Goal: Information Seeking & Learning: Find contact information

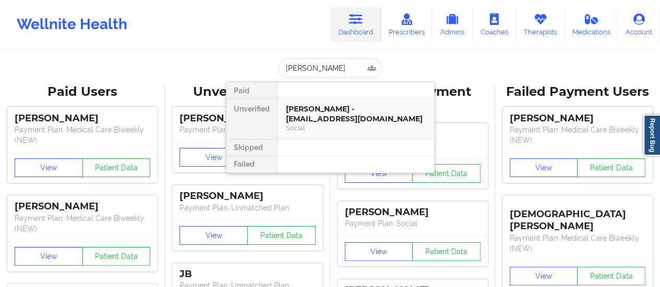
click at [318, 115] on div "[PERSON_NAME] - [EMAIL_ADDRESS][DOMAIN_NAME]" at bounding box center [356, 113] width 140 height 19
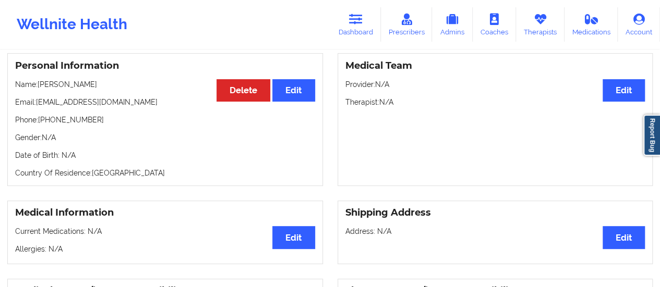
scroll to position [9, 0]
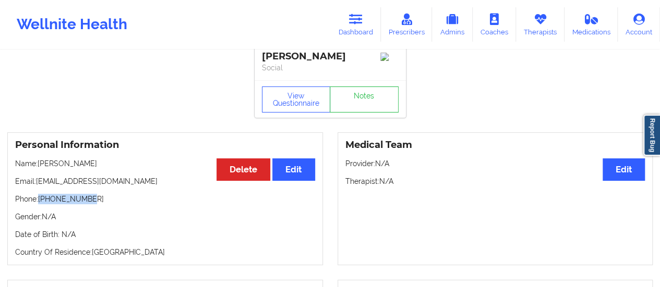
drag, startPoint x: 93, startPoint y: 200, endPoint x: 40, endPoint y: 201, distance: 52.7
click at [40, 201] on p "Phone: [PHONE_NUMBER]" at bounding box center [165, 199] width 300 height 10
copy p "[PHONE_NUMBER]"
click at [371, 20] on link "Dashboard" at bounding box center [356, 24] width 50 height 34
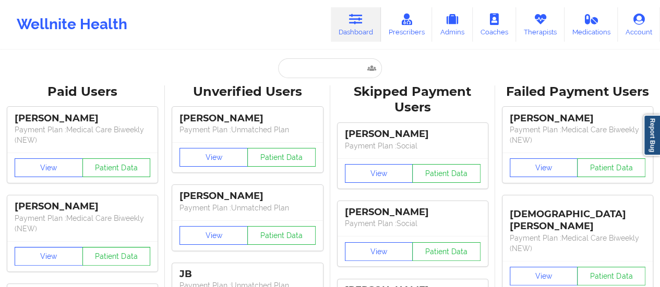
click at [314, 60] on input "text" at bounding box center [329, 68] width 103 height 20
paste input "[PERSON_NAME]"
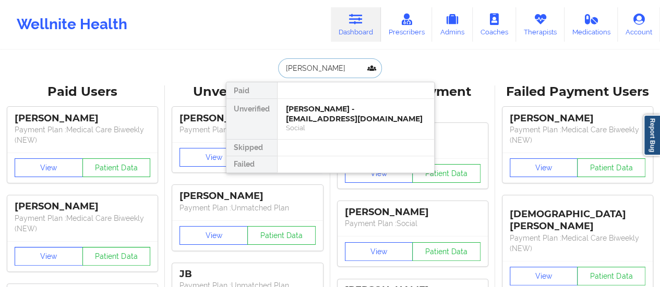
type input "[PERSON_NAME]"
click at [310, 108] on div "[PERSON_NAME] - [EMAIL_ADDRESS][DOMAIN_NAME]" at bounding box center [356, 113] width 140 height 19
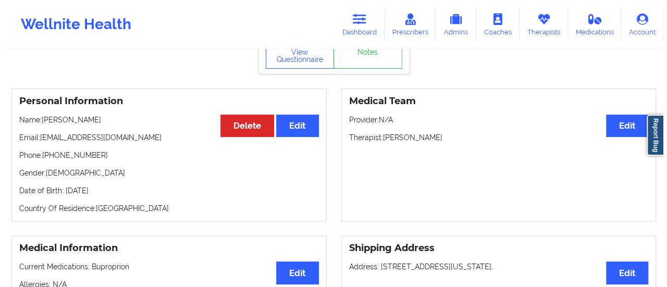
scroll to position [41, 0]
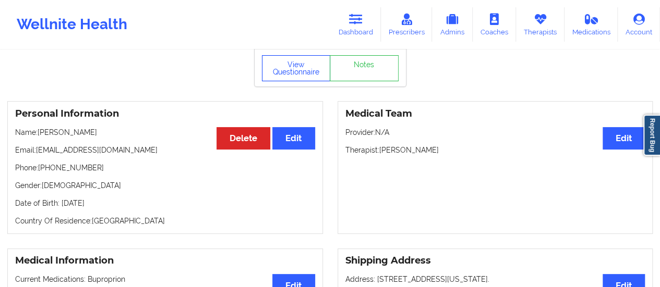
click at [289, 71] on button "View Questionnaire" at bounding box center [296, 68] width 69 height 26
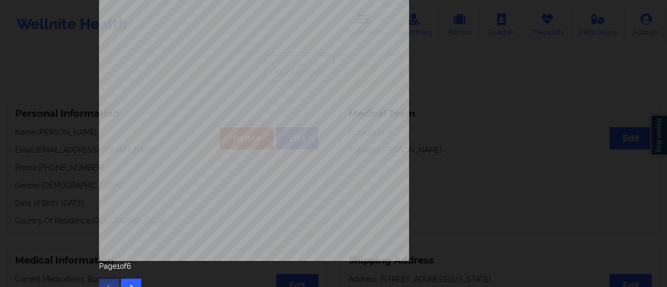
scroll to position [210, 0]
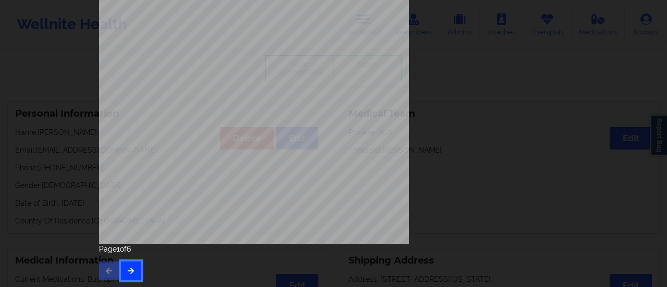
click at [127, 269] on icon "button" at bounding box center [131, 271] width 9 height 6
click at [124, 280] on div "Are you here for [MEDICAL_DATA] or anxiety ? Both How often have you been bothe…" at bounding box center [334, 43] width 484 height 490
click at [127, 277] on button "button" at bounding box center [131, 271] width 20 height 19
click at [128, 262] on button "button" at bounding box center [131, 271] width 20 height 19
click at [134, 268] on button "button" at bounding box center [131, 271] width 20 height 19
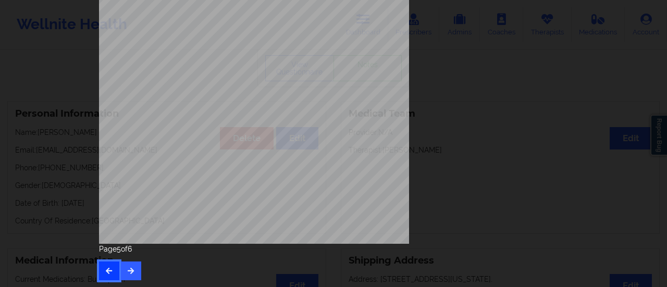
click at [110, 268] on icon "button" at bounding box center [109, 271] width 9 height 6
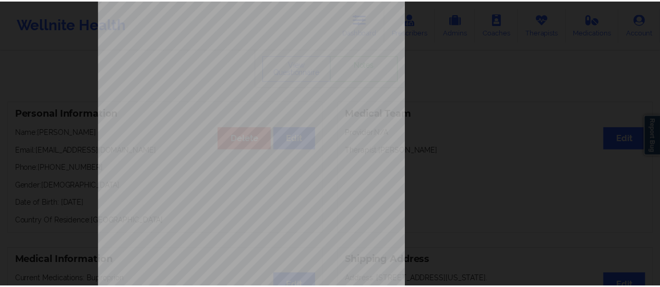
scroll to position [0, 0]
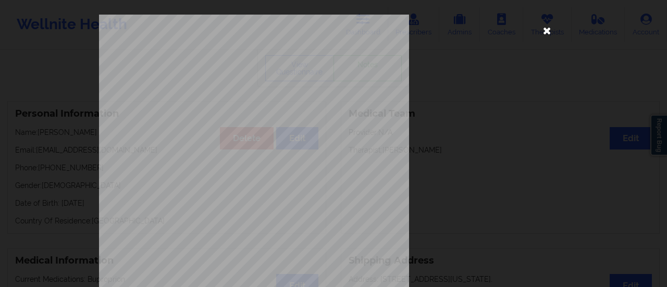
click at [550, 26] on icon at bounding box center [547, 30] width 17 height 17
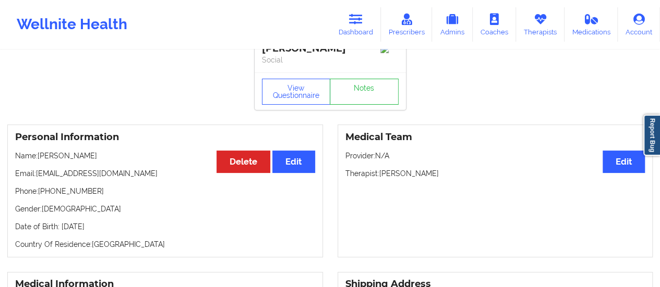
scroll to position [11, 0]
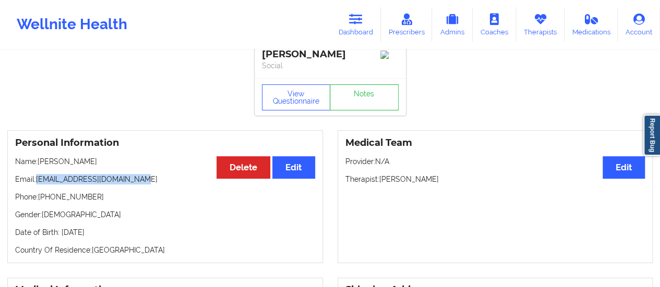
drag, startPoint x: 38, startPoint y: 182, endPoint x: 174, endPoint y: 175, distance: 136.8
click at [174, 175] on div "Personal Information Edit Delete Name: [PERSON_NAME] Email: [EMAIL_ADDRESS][DOM…" at bounding box center [164, 196] width 315 height 133
copy p "[EMAIL_ADDRESS][DOMAIN_NAME]"
click at [364, 31] on link "Dashboard" at bounding box center [356, 24] width 50 height 34
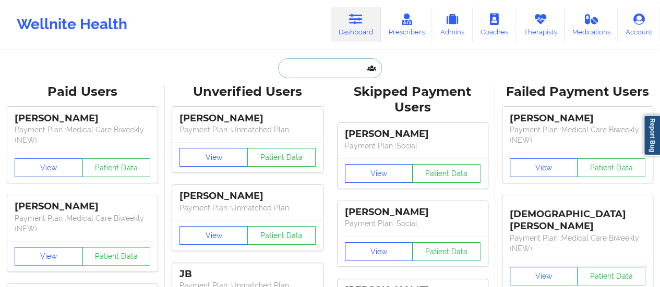
click at [315, 62] on input "text" at bounding box center [329, 68] width 103 height 20
paste input "[EMAIL_ADDRESS][DOMAIN_NAME]"
type input "[EMAIL_ADDRESS][DOMAIN_NAME]"
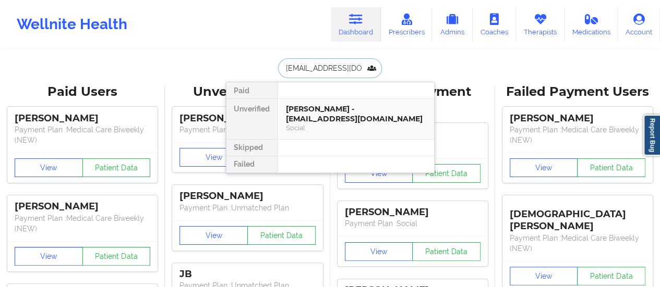
click at [325, 124] on div "Social" at bounding box center [356, 128] width 140 height 9
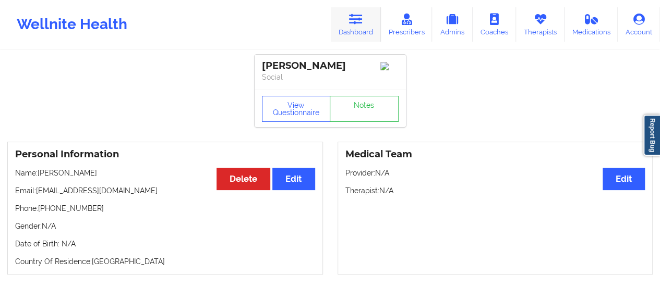
click at [368, 31] on link "Dashboard" at bounding box center [356, 24] width 50 height 34
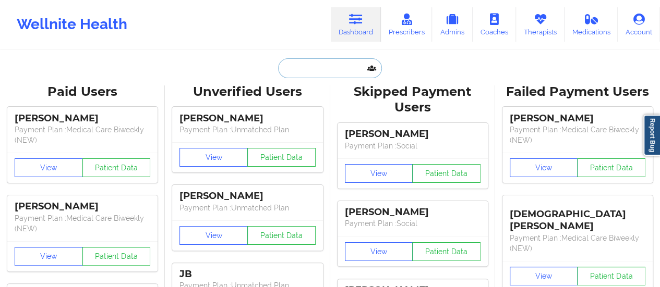
click at [339, 77] on input "text" at bounding box center [329, 68] width 103 height 20
paste input "[PERSON_NAME]"
type input "[PERSON_NAME]"
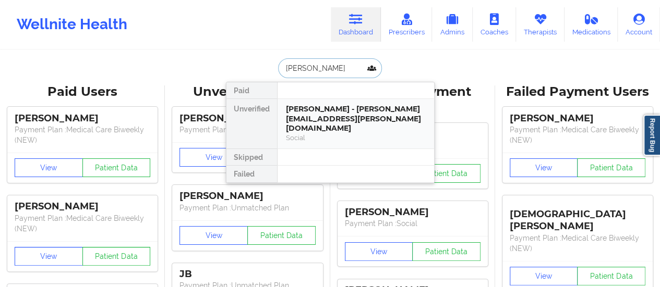
click at [305, 117] on div "[PERSON_NAME] - [PERSON_NAME][EMAIL_ADDRESS][PERSON_NAME][DOMAIN_NAME]" at bounding box center [356, 118] width 140 height 29
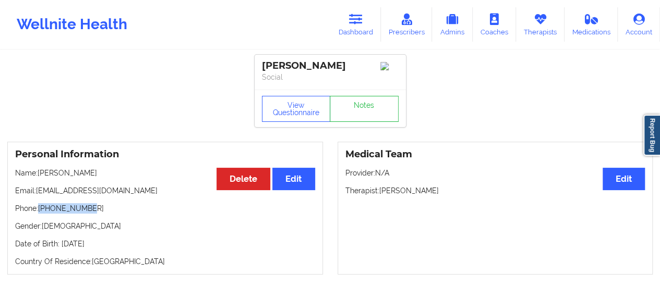
drag, startPoint x: 40, startPoint y: 212, endPoint x: 106, endPoint y: 212, distance: 66.2
click at [106, 212] on p "Phone: [PHONE_NUMBER]" at bounding box center [165, 208] width 300 height 10
copy p "[PHONE_NUMBER]"
click at [549, 31] on link "Therapists" at bounding box center [540, 24] width 48 height 34
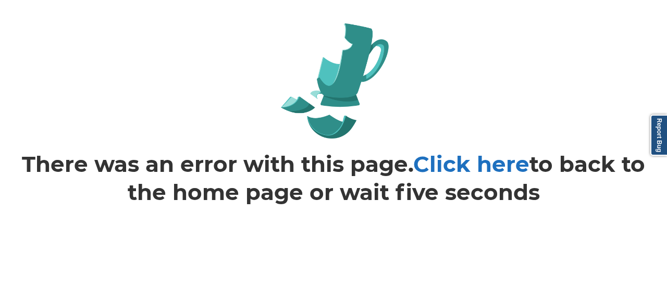
click at [512, 171] on link "Click here" at bounding box center [472, 164] width 116 height 27
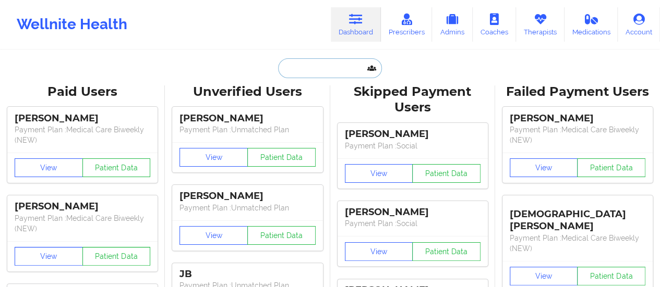
click at [321, 69] on input "text" at bounding box center [329, 68] width 103 height 20
paste input "[PERSON_NAME]"
type input "[PERSON_NAME]"
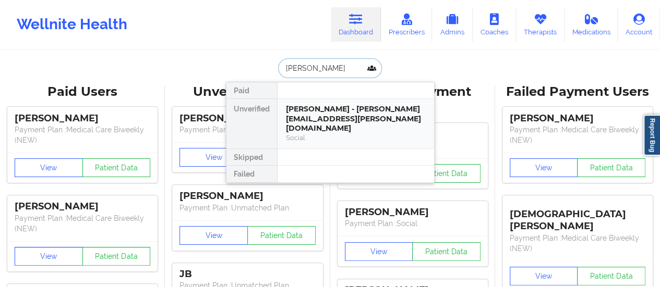
click at [322, 108] on div "[PERSON_NAME] - [PERSON_NAME][EMAIL_ADDRESS][PERSON_NAME][DOMAIN_NAME]" at bounding box center [356, 118] width 140 height 29
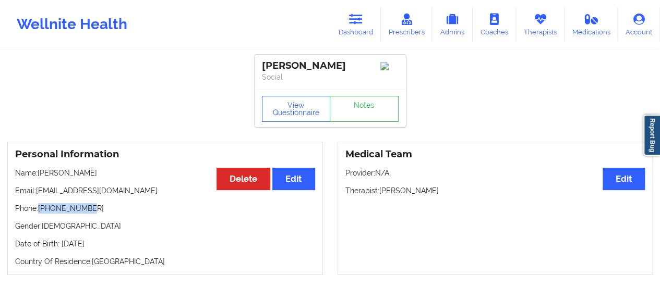
drag, startPoint x: 41, startPoint y: 213, endPoint x: 99, endPoint y: 209, distance: 58.1
click at [99, 209] on p "Phone: [PHONE_NUMBER]" at bounding box center [165, 208] width 300 height 10
copy p "[PHONE_NUMBER]"
click at [94, 166] on div "Personal Information Edit Delete Name: Klenton Perry Email: klenton.perry@outlo…" at bounding box center [164, 208] width 315 height 133
click at [295, 111] on button "View Questionnaire" at bounding box center [296, 109] width 69 height 26
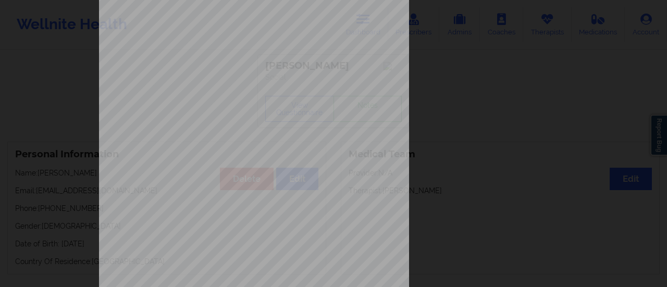
scroll to position [210, 0]
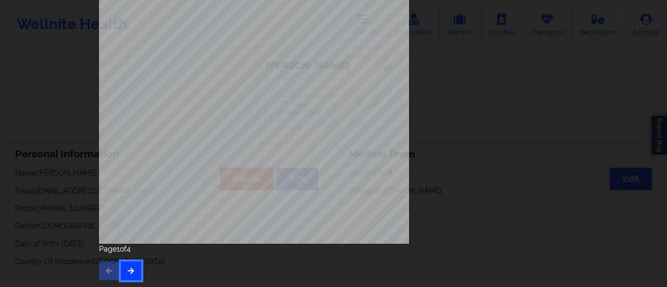
click at [131, 278] on button "button" at bounding box center [131, 271] width 20 height 19
click at [129, 275] on button "button" at bounding box center [131, 271] width 20 height 19
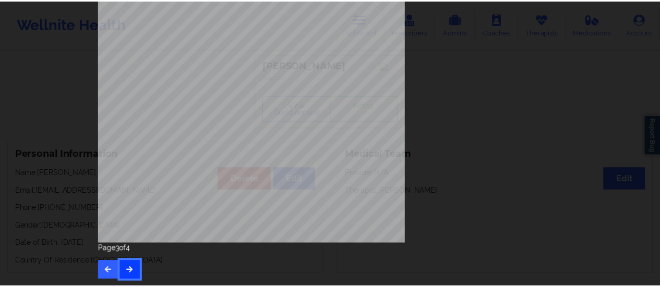
scroll to position [0, 0]
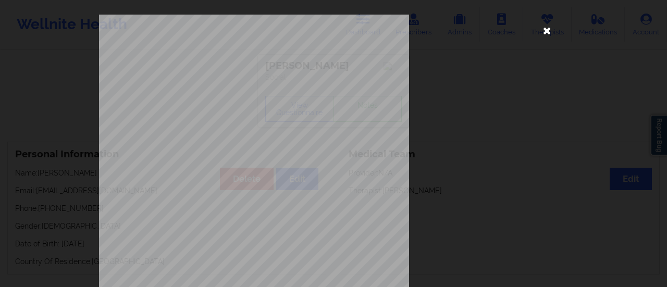
click at [546, 31] on icon at bounding box center [547, 30] width 17 height 17
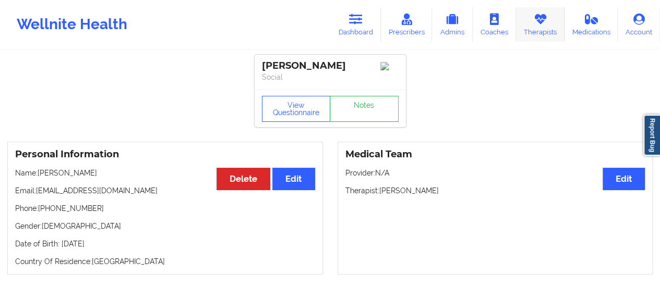
click at [546, 26] on link "Therapists" at bounding box center [540, 24] width 48 height 34
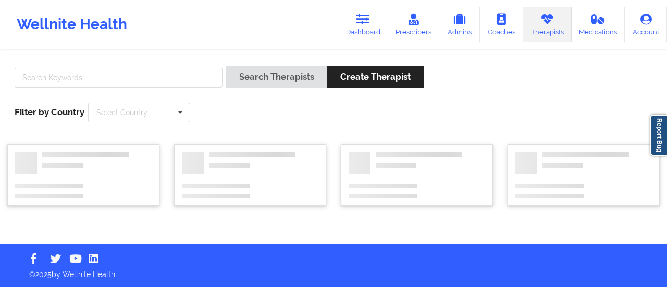
click at [150, 82] on input "text" at bounding box center [119, 78] width 208 height 20
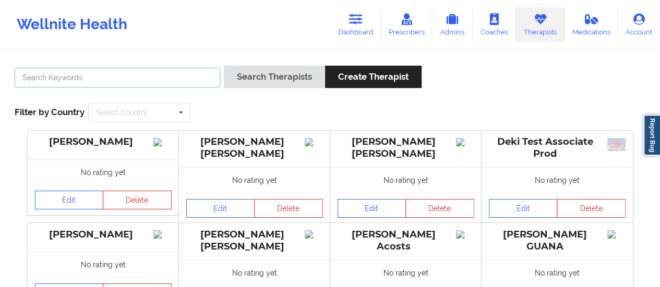
paste input "Christine Marx-Germano"
click at [224, 66] on button "Search Therapists" at bounding box center [274, 77] width 101 height 22
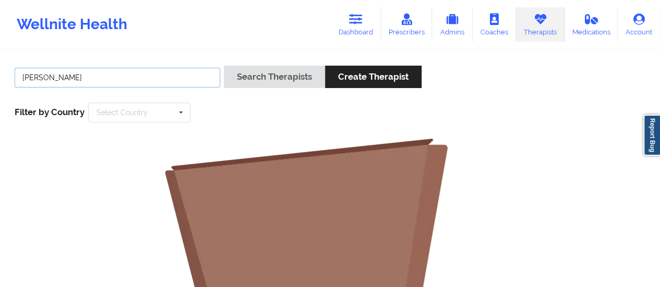
click at [73, 76] on input "Christine Marx-Germano" at bounding box center [117, 78] width 205 height 20
click at [224, 66] on button "Search Therapists" at bounding box center [274, 77] width 101 height 22
drag, startPoint x: 106, startPoint y: 79, endPoint x: 71, endPoint y: 80, distance: 35.5
click at [71, 80] on input "Christine Marx Germano" at bounding box center [117, 78] width 205 height 20
click at [224, 66] on button "Search Therapists" at bounding box center [274, 77] width 101 height 22
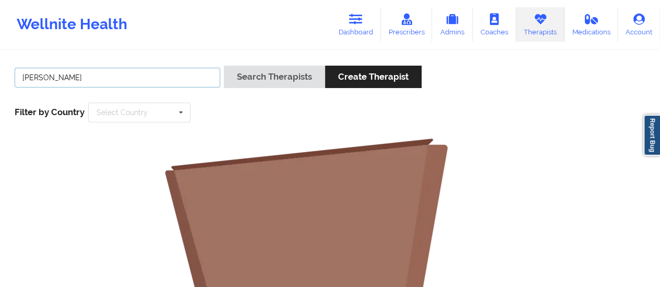
type input "Christine Marx-Germano"
click at [359, 32] on link "Dashboard" at bounding box center [356, 24] width 50 height 34
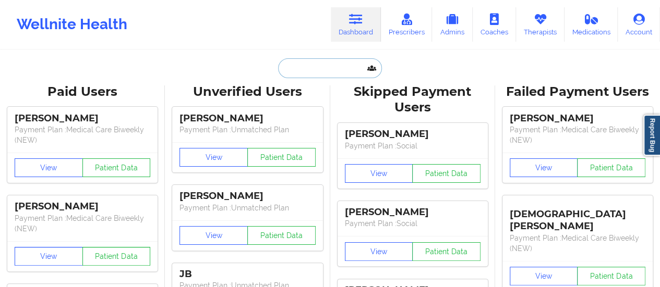
click at [327, 75] on input "text" at bounding box center [329, 68] width 103 height 20
paste input "[PERSON_NAME]"
type input "[PERSON_NAME]"
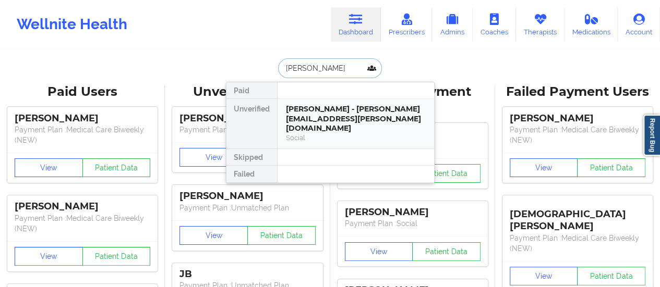
click at [321, 113] on div "[PERSON_NAME] - [PERSON_NAME][EMAIL_ADDRESS][PERSON_NAME][DOMAIN_NAME]" at bounding box center [356, 118] width 140 height 29
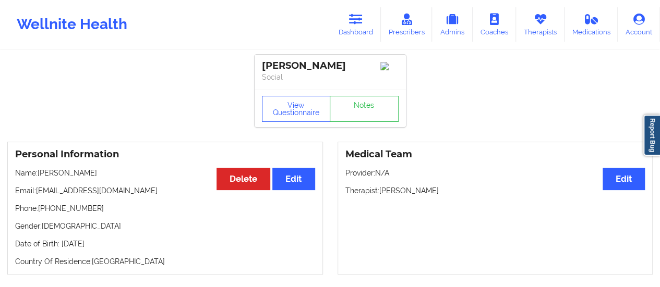
click at [37, 194] on p "Email: klenton.perry@outlook.com" at bounding box center [165, 191] width 300 height 10
drag, startPoint x: 38, startPoint y: 195, endPoint x: 157, endPoint y: 189, distance: 120.1
click at [157, 189] on p "Email: klenton.perry@outlook.com" at bounding box center [165, 191] width 300 height 10
copy p "[EMAIL_ADDRESS][DOMAIN_NAME]"
click at [357, 28] on link "Dashboard" at bounding box center [356, 24] width 50 height 34
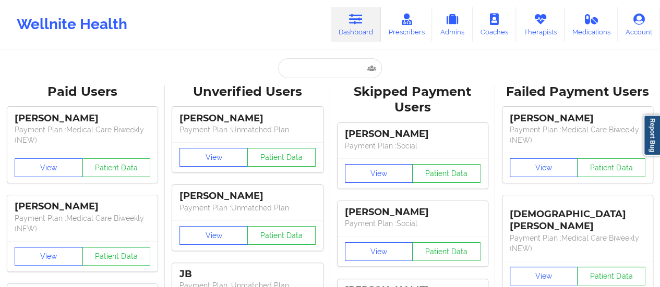
click at [342, 59] on input "text" at bounding box center [329, 68] width 103 height 20
paste input "kelsey.wilborn@mail.com"
type input "kelsey.wilborn@mail.com"
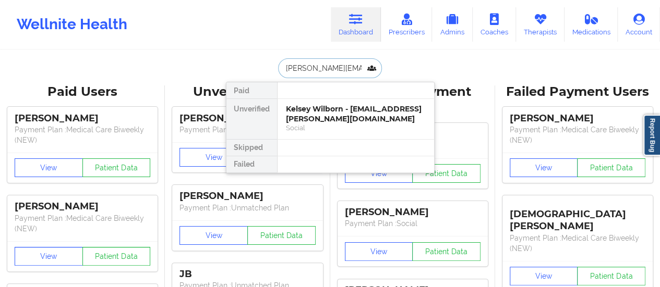
click at [323, 116] on div "Kelsey Wilborn - kelsey.wilborn@mail.com" at bounding box center [356, 113] width 140 height 19
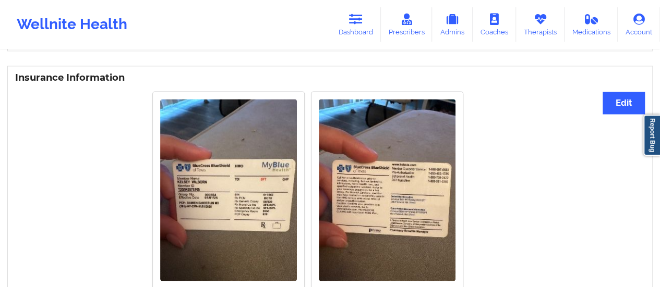
scroll to position [775, 0]
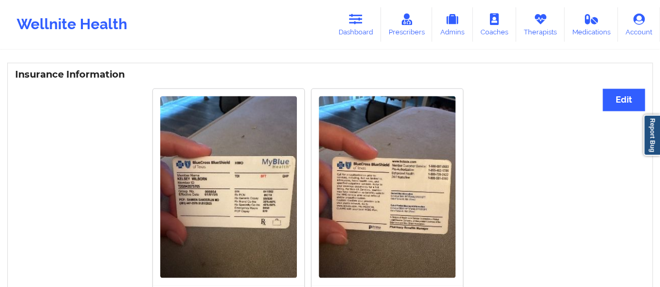
click at [201, 234] on img at bounding box center [228, 187] width 137 height 182
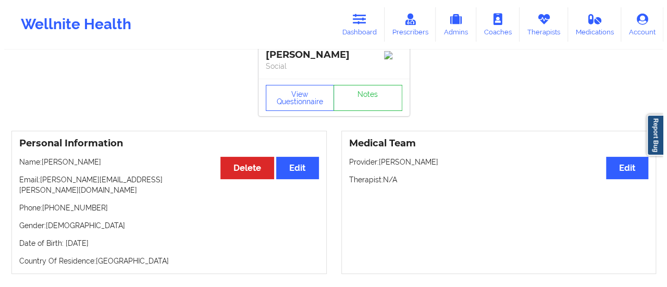
scroll to position [0, 0]
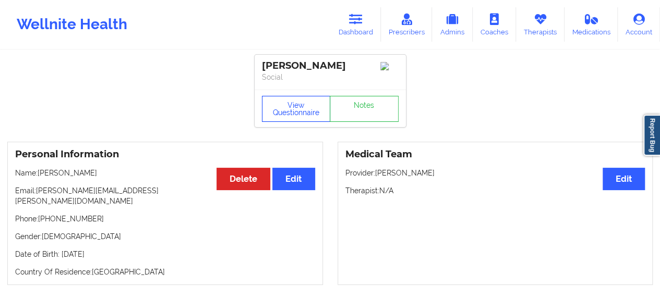
click at [295, 105] on button "View Questionnaire" at bounding box center [296, 109] width 69 height 26
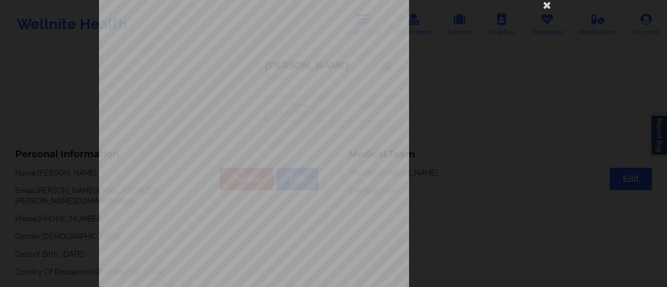
scroll to position [210, 0]
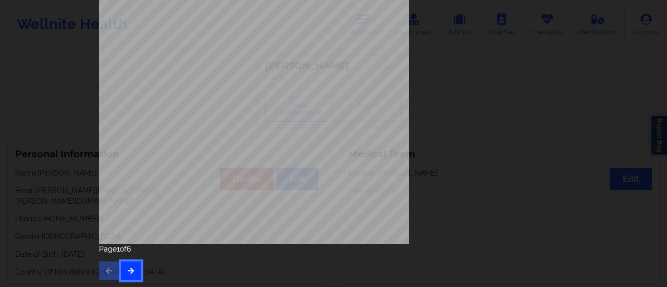
click at [129, 272] on icon "button" at bounding box center [131, 271] width 9 height 6
click at [128, 274] on icon "button" at bounding box center [131, 271] width 9 height 6
click at [129, 273] on icon "button" at bounding box center [131, 271] width 9 height 6
click at [127, 271] on icon "button" at bounding box center [131, 271] width 9 height 6
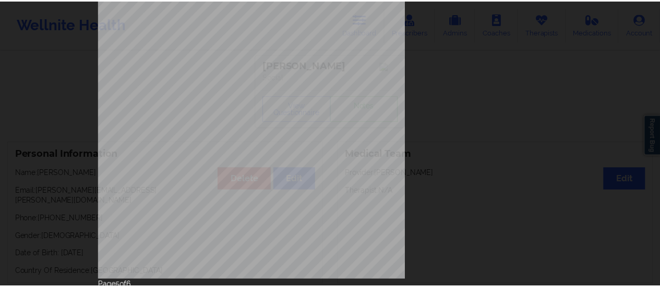
scroll to position [0, 0]
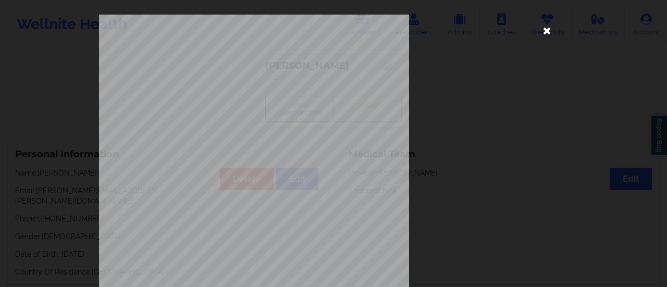
click at [542, 31] on icon at bounding box center [547, 30] width 17 height 17
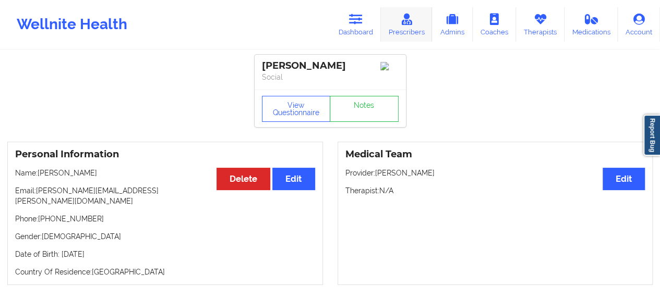
click at [407, 27] on link "Prescribers" at bounding box center [407, 24] width 52 height 34
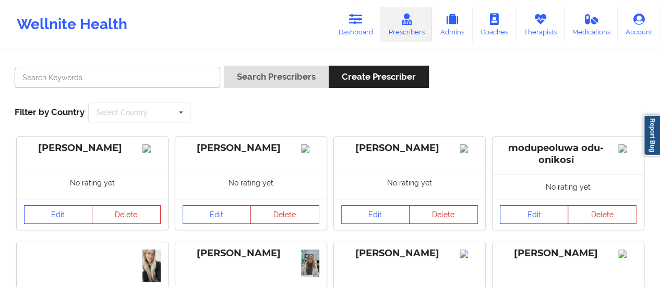
click at [172, 83] on input "text" at bounding box center [117, 78] width 205 height 20
type input "Amy"
click at [224, 66] on button "Search Prescribers" at bounding box center [276, 77] width 105 height 22
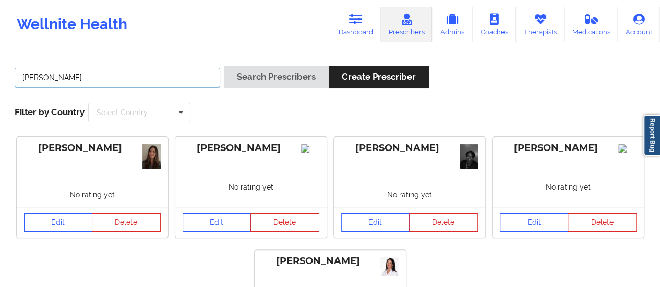
scroll to position [130, 0]
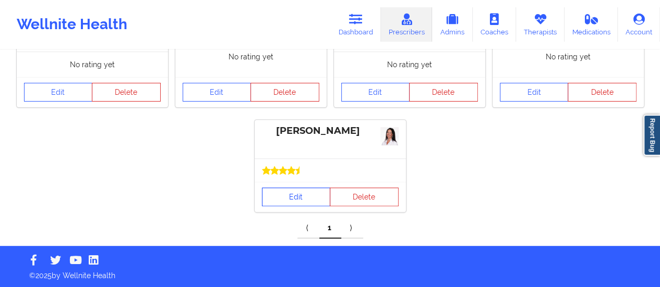
click at [276, 192] on link "Edit" at bounding box center [296, 197] width 69 height 19
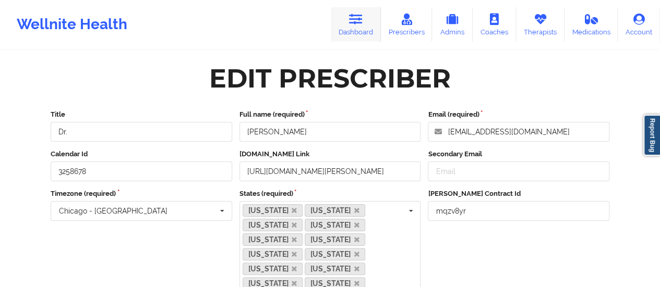
click at [370, 26] on link "Dashboard" at bounding box center [356, 24] width 50 height 34
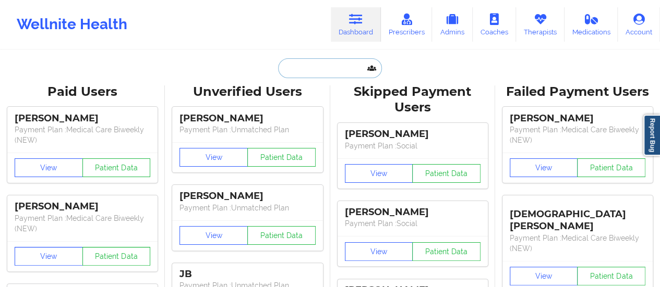
click at [321, 76] on input "text" at bounding box center [329, 68] width 103 height 20
paste input "kelsey.wilborn@mail.com"
type input "kelsey.wilborn@mail.com"
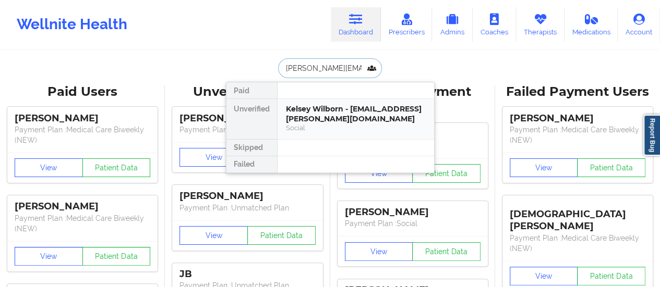
click at [332, 109] on div "Kelsey Wilborn - kelsey.wilborn@mail.com" at bounding box center [356, 113] width 140 height 19
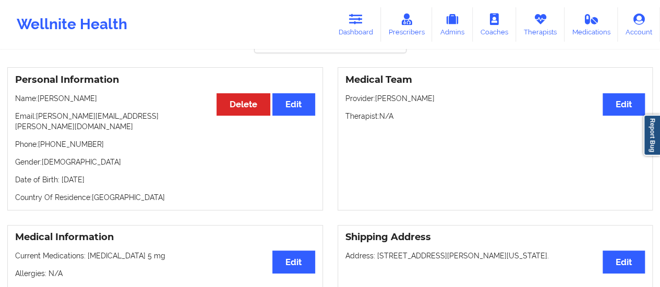
scroll to position [74, 0]
click at [419, 26] on link "Prescribers" at bounding box center [407, 24] width 52 height 34
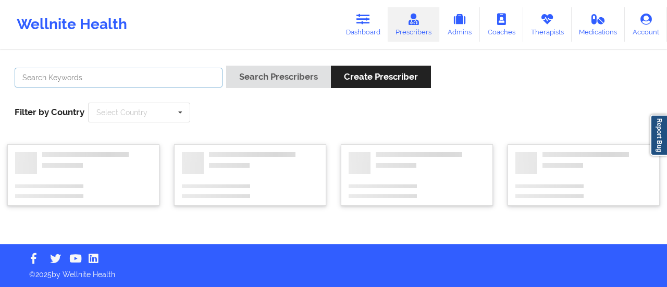
click at [200, 82] on input "text" at bounding box center [119, 78] width 208 height 20
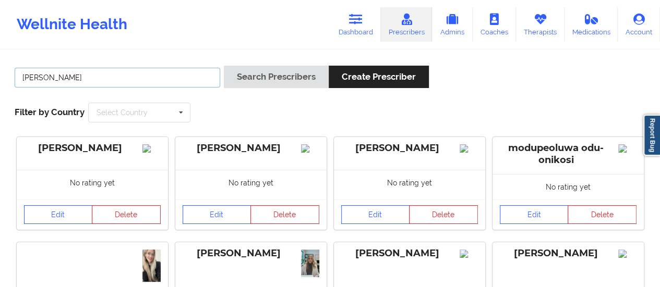
type input "Amy"
click at [224, 66] on button "Search Prescribers" at bounding box center [276, 77] width 105 height 22
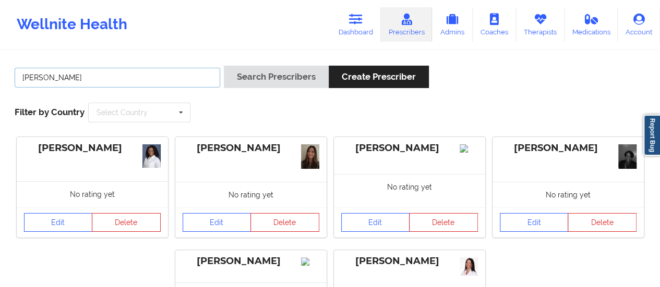
scroll to position [133, 0]
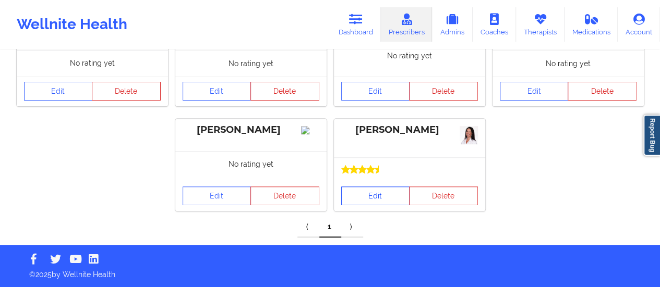
click at [356, 199] on link "Edit" at bounding box center [375, 196] width 69 height 19
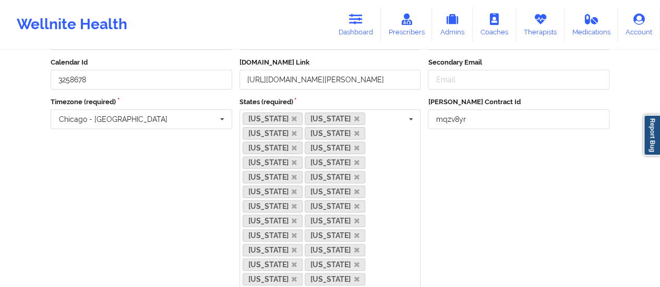
scroll to position [494, 0]
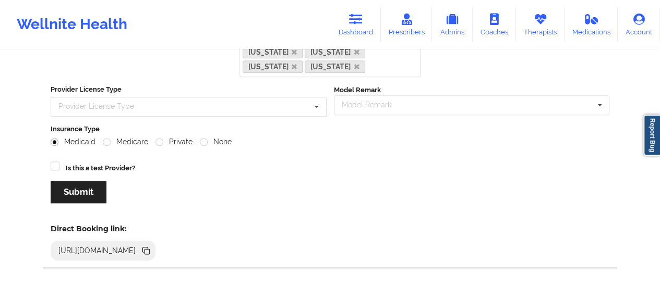
click at [152, 245] on icon at bounding box center [145, 250] width 11 height 11
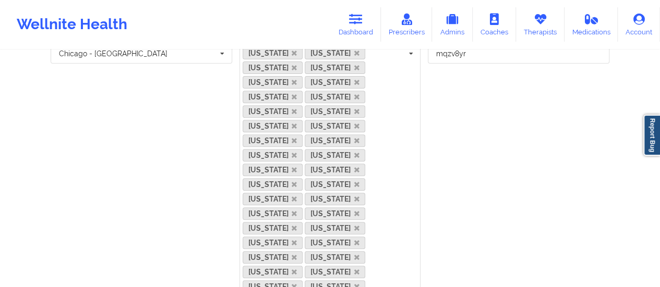
scroll to position [0, 0]
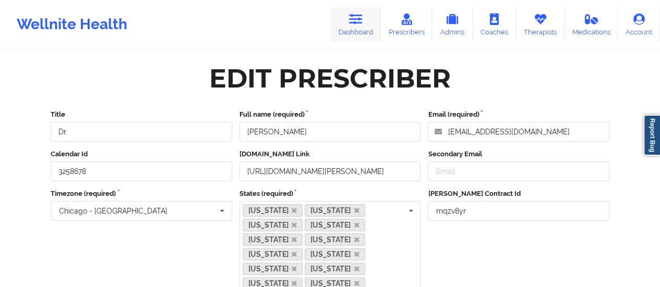
click at [360, 20] on icon at bounding box center [356, 19] width 14 height 11
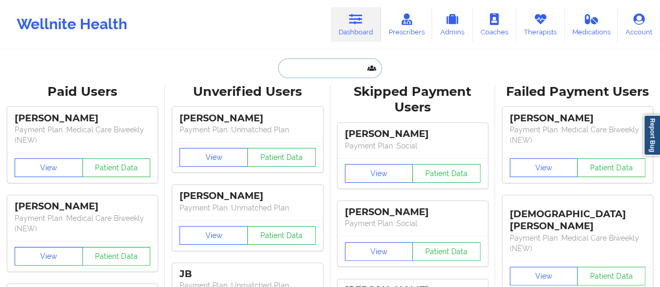
click at [333, 77] on input "text" at bounding box center [329, 68] width 103 height 20
paste input "shelbyhrivera@gmail.com"
type input "shelbyhrivera@gmail.com"
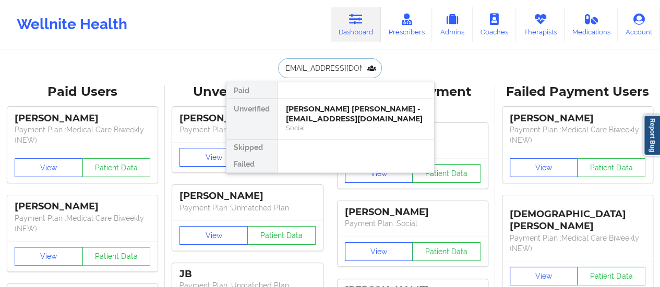
click at [311, 129] on div "Social" at bounding box center [356, 128] width 140 height 9
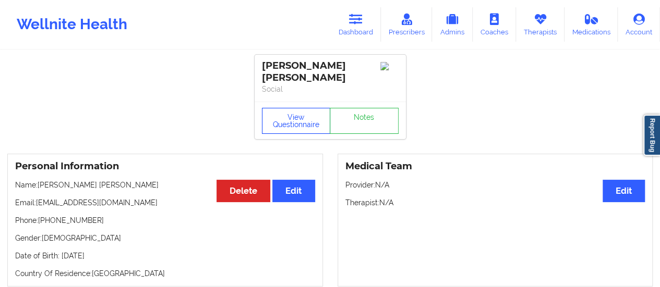
click at [303, 126] on button "View Questionnaire" at bounding box center [296, 121] width 69 height 26
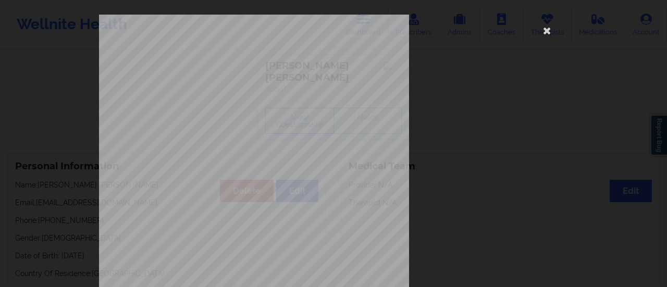
scroll to position [210, 0]
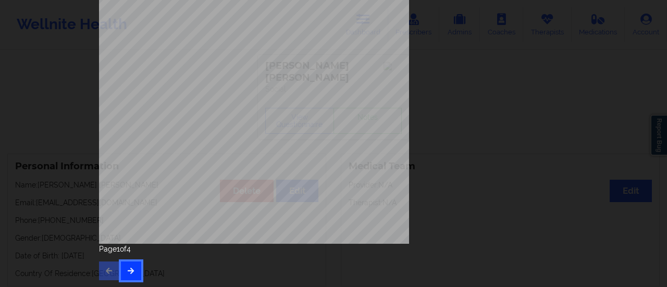
click at [134, 271] on button "button" at bounding box center [131, 271] width 20 height 19
click at [124, 272] on button "button" at bounding box center [131, 271] width 20 height 19
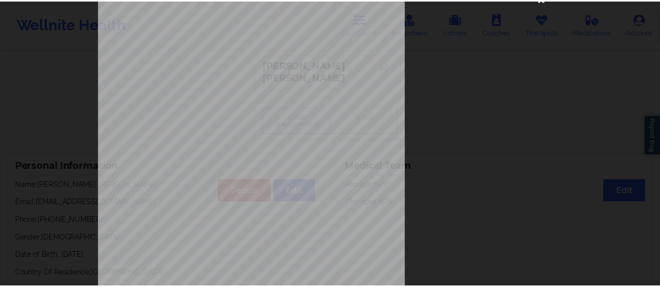
scroll to position [0, 0]
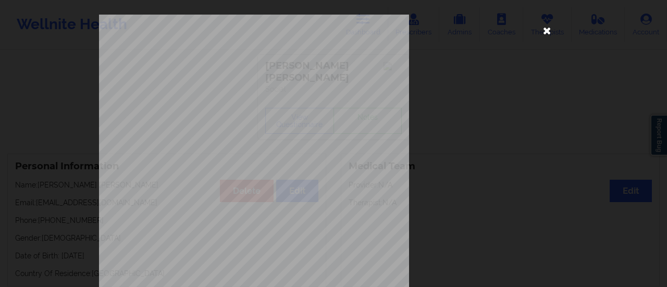
click at [546, 36] on div "commercial Insurance Member ID for patient 99426068100 Insurance company name d…" at bounding box center [333, 253] width 469 height 476
click at [549, 35] on icon at bounding box center [547, 30] width 17 height 17
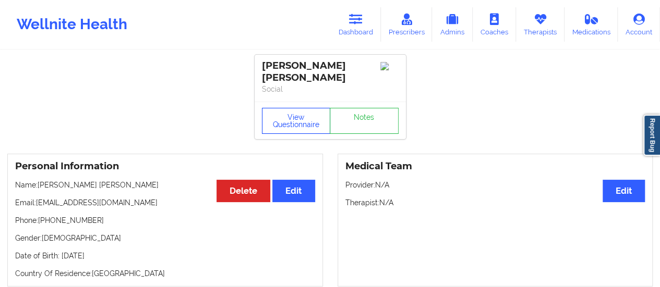
click at [276, 127] on button "View Questionnaire" at bounding box center [296, 121] width 69 height 26
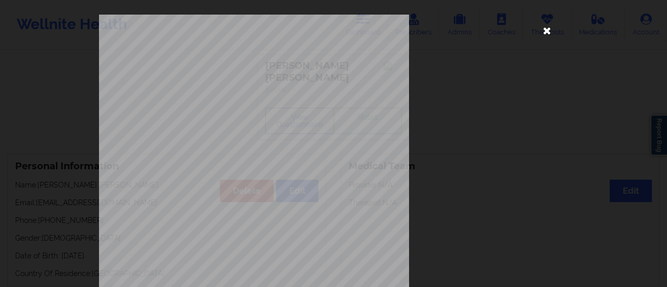
click at [547, 33] on icon at bounding box center [547, 30] width 17 height 17
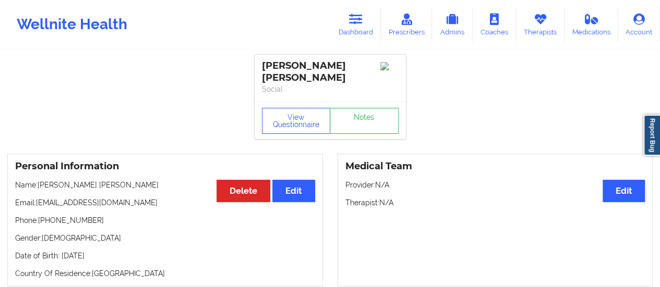
click at [483, 203] on p "Therapist: N/A" at bounding box center [495, 203] width 300 height 10
click at [281, 118] on button "View Questionnaire" at bounding box center [296, 121] width 69 height 26
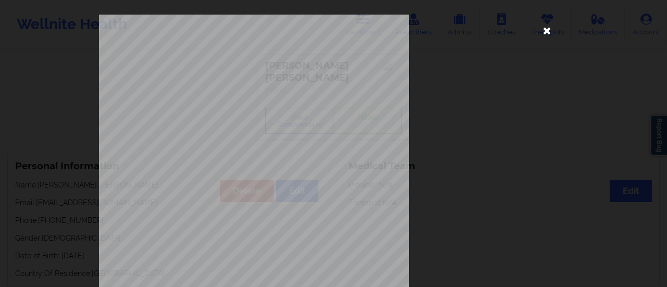
click at [539, 34] on icon at bounding box center [547, 30] width 17 height 17
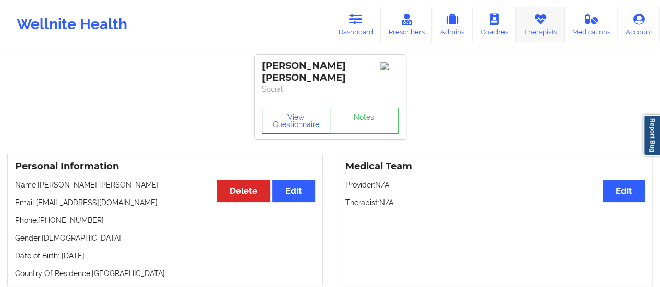
click at [529, 30] on link "Therapists" at bounding box center [540, 24] width 48 height 34
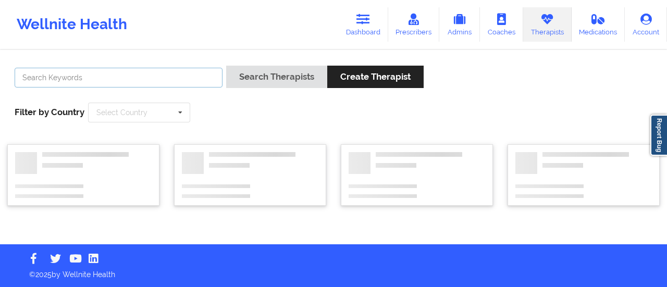
click at [171, 78] on input "text" at bounding box center [119, 78] width 208 height 20
click at [226, 66] on button "Search Therapists" at bounding box center [276, 77] width 101 height 22
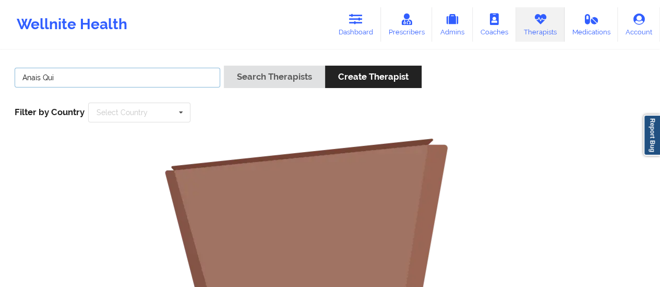
type input "Anais Qui"
click at [224, 66] on button "Search Therapists" at bounding box center [274, 77] width 101 height 22
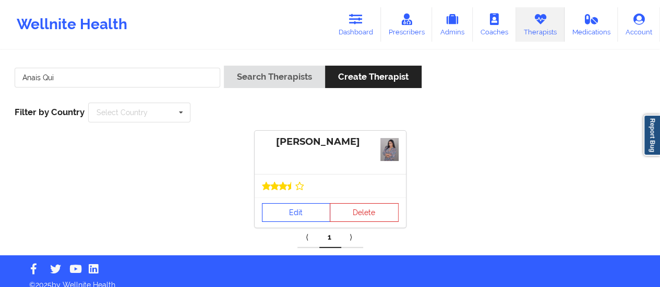
drag, startPoint x: 297, startPoint y: 194, endPoint x: 295, endPoint y: 215, distance: 21.5
click at [295, 215] on div "Anais Quiñonez Edit Delete" at bounding box center [329, 179] width 151 height 97
click at [295, 215] on link "Edit" at bounding box center [296, 212] width 69 height 19
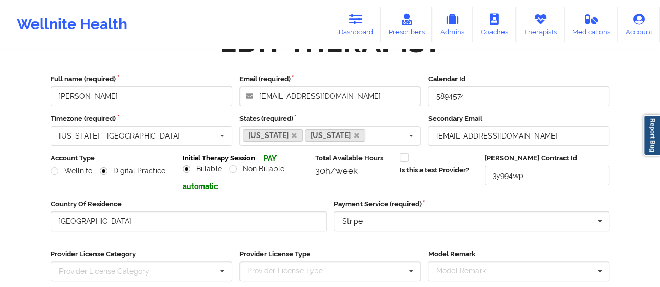
scroll to position [188, 0]
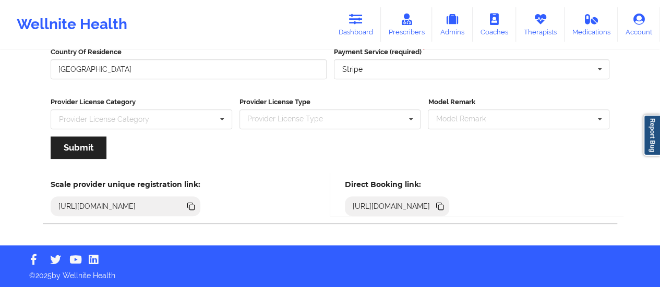
click at [445, 202] on icon at bounding box center [439, 206] width 11 height 11
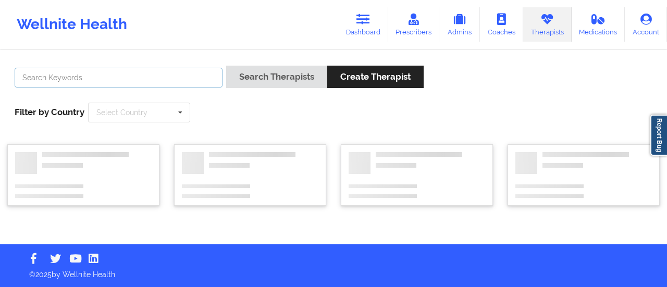
click at [186, 80] on input "text" at bounding box center [119, 78] width 208 height 20
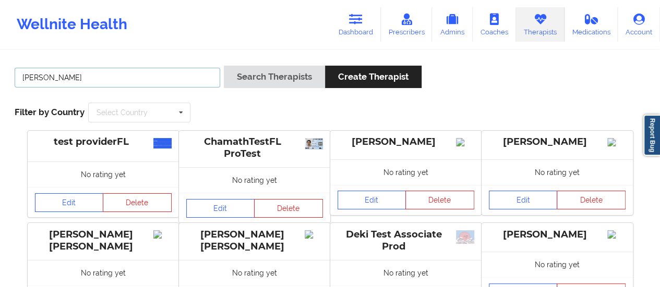
type input "Sharice white"
click at [224, 66] on button "Search Therapists" at bounding box center [274, 77] width 101 height 22
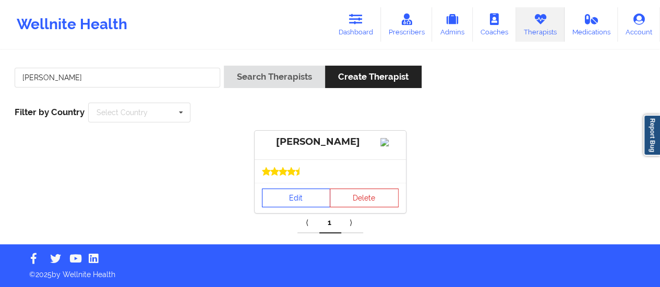
click at [299, 208] on link "Edit" at bounding box center [296, 198] width 69 height 19
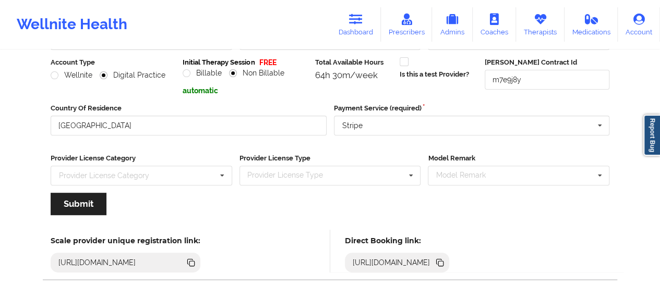
scroll to position [182, 0]
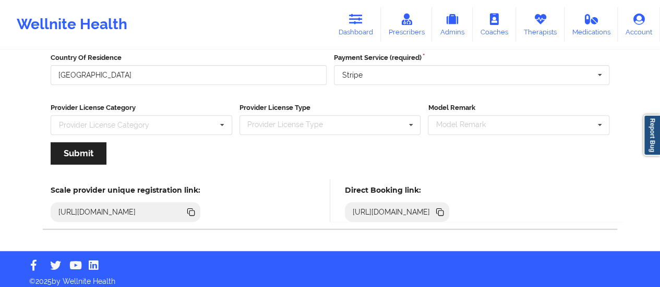
click at [443, 213] on icon at bounding box center [440, 213] width 5 height 5
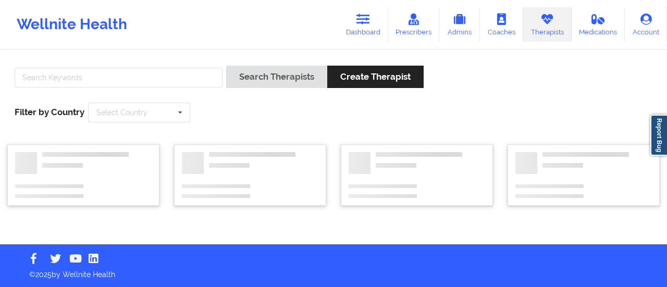
drag, startPoint x: 197, startPoint y: 67, endPoint x: 196, endPoint y: 74, distance: 7.0
click at [196, 74] on div at bounding box center [118, 81] width 215 height 30
click at [196, 74] on input "text" at bounding box center [119, 78] width 208 height 20
paste input "Raquel Ellis"
click at [226, 66] on button "Search Therapists" at bounding box center [276, 77] width 101 height 22
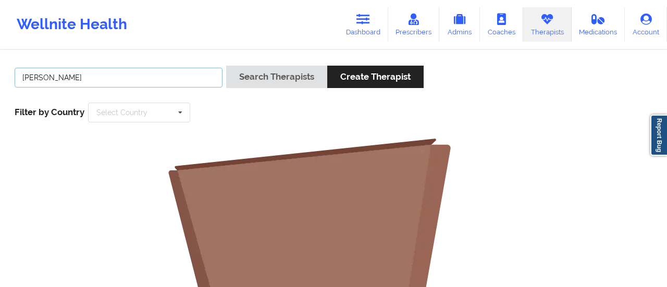
click at [30, 77] on input "Raquel Ellis" at bounding box center [119, 78] width 208 height 20
click at [226, 66] on button "Search Therapists" at bounding box center [276, 77] width 101 height 22
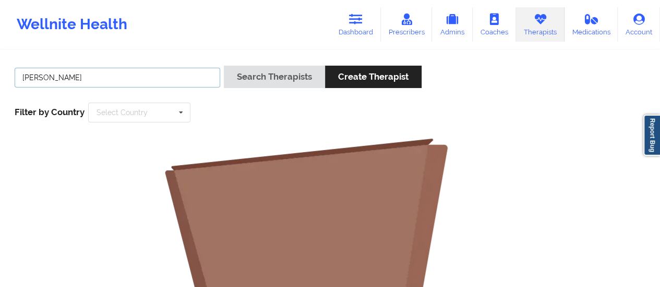
click at [204, 83] on input "Racquel Ellis" at bounding box center [117, 78] width 205 height 20
type input "Sharice white"
click at [224, 66] on button "Search Therapists" at bounding box center [274, 77] width 101 height 22
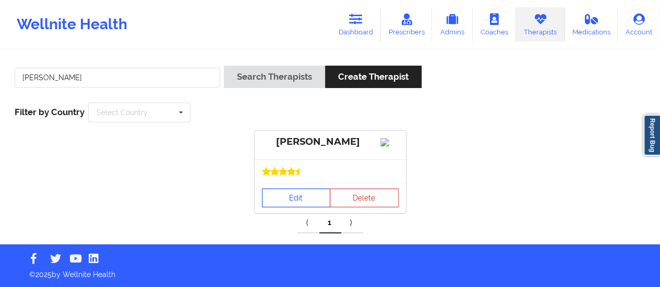
click at [300, 208] on link "Edit" at bounding box center [296, 198] width 69 height 19
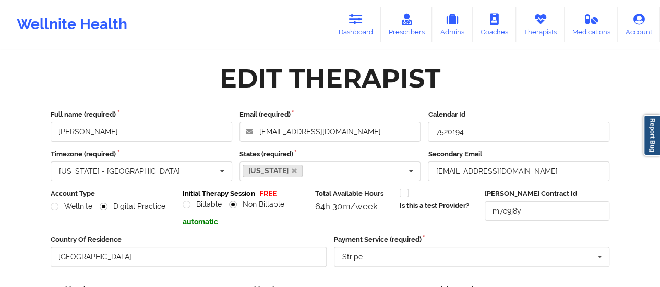
scroll to position [188, 0]
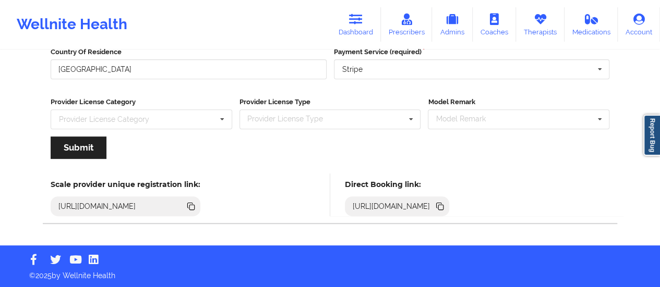
click at [443, 206] on icon at bounding box center [440, 207] width 5 height 5
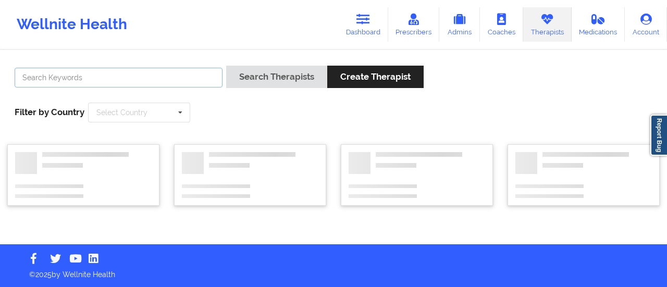
click at [110, 75] on input "text" at bounding box center [119, 78] width 208 height 20
type input "Anais Qui"
click at [226, 66] on button "Search Therapists" at bounding box center [276, 77] width 101 height 22
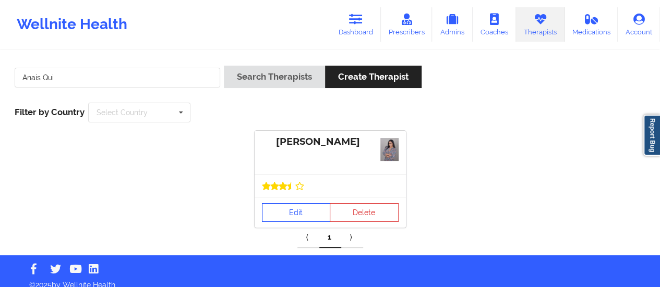
click at [305, 213] on link "Edit" at bounding box center [296, 212] width 69 height 19
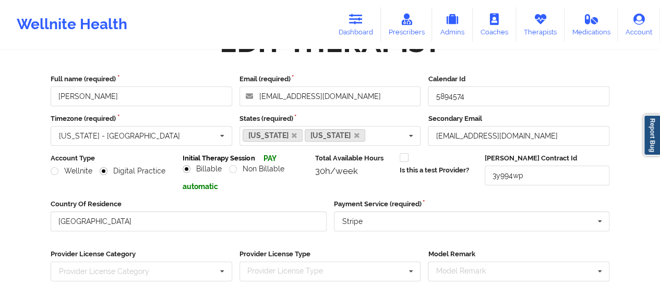
scroll to position [188, 0]
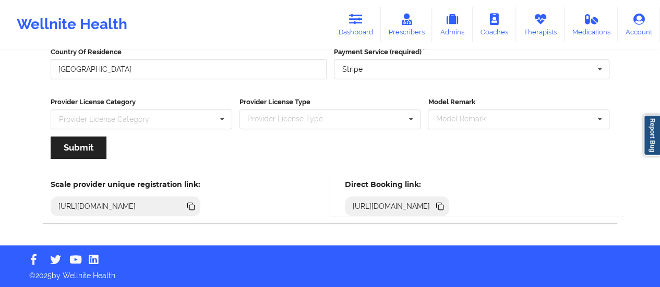
click at [445, 205] on icon at bounding box center [439, 206] width 11 height 11
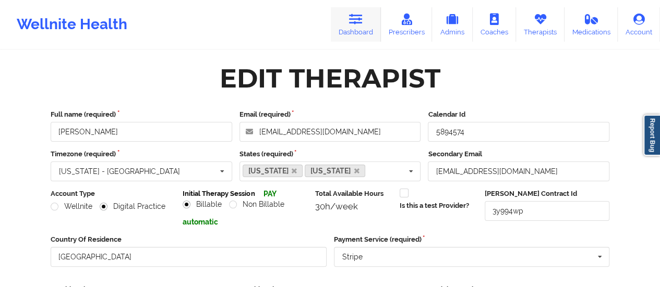
click at [351, 20] on icon at bounding box center [356, 19] width 14 height 11
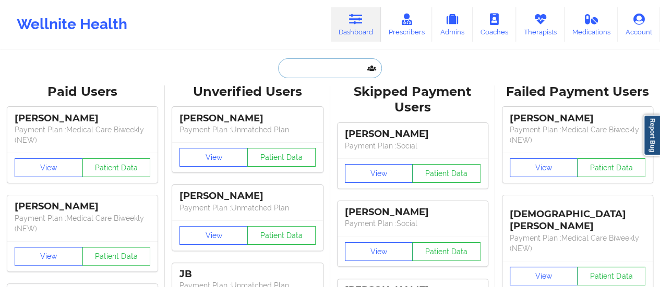
click at [327, 66] on input "text" at bounding box center [329, 68] width 103 height 20
paste input "shelbyhrivera@gmail.com"
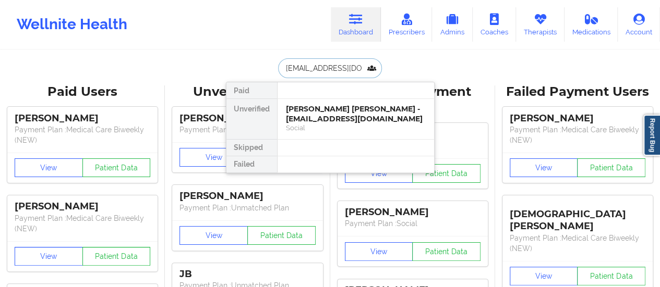
scroll to position [0, 3]
type input "shelbyhrivera@gmail.com"
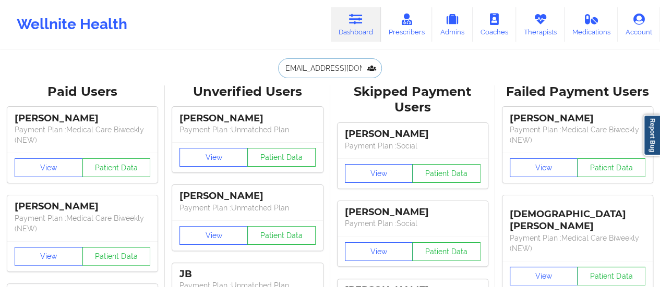
scroll to position [0, 0]
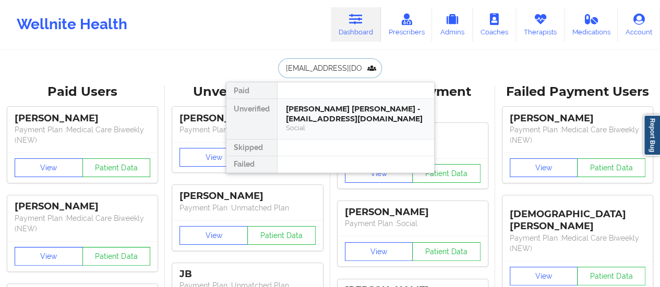
click at [339, 117] on div "Shelby Shelby Hernandez-Rivera - shelbyhrivera@gmail.com" at bounding box center [356, 113] width 140 height 19
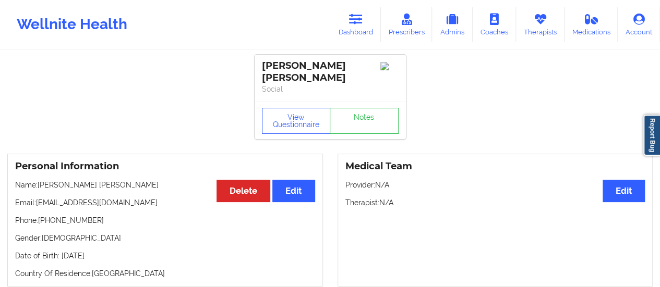
drag, startPoint x: 39, startPoint y: 184, endPoint x: 198, endPoint y: 179, distance: 159.1
click at [198, 179] on div "Personal Information Edit Delete Name: Shelby Shelby Hernandez-Rivera Email: sh…" at bounding box center [164, 220] width 315 height 133
copy p "[PERSON_NAME] [PERSON_NAME]"
click at [357, 23] on icon at bounding box center [356, 19] width 14 height 11
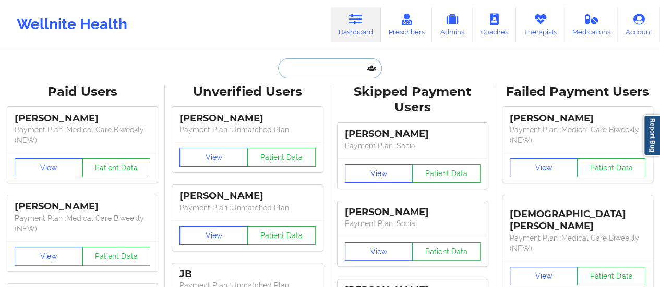
click at [337, 72] on input "text" at bounding box center [329, 68] width 103 height 20
paste input "[PERSON_NAME] [PERSON_NAME]"
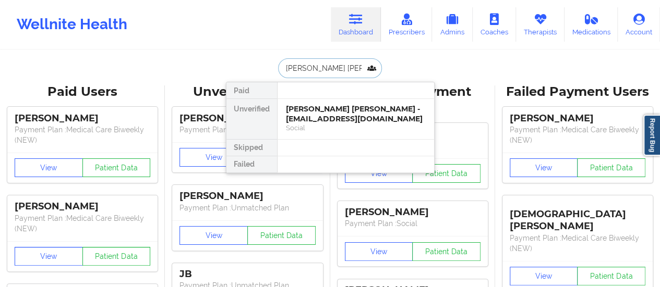
scroll to position [0, 27]
click at [342, 69] on input "[PERSON_NAME] [PERSON_NAME]" at bounding box center [329, 68] width 103 height 20
click at [344, 69] on input "[PERSON_NAME] [PERSON_NAME]" at bounding box center [329, 68] width 103 height 20
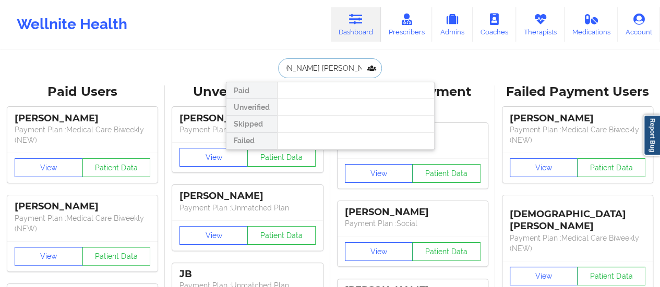
scroll to position [0, 0]
click at [306, 68] on input "Shelby Shelby Hernandez Rivera" at bounding box center [329, 68] width 103 height 20
type input "[PERSON_NAME] [PERSON_NAME]"
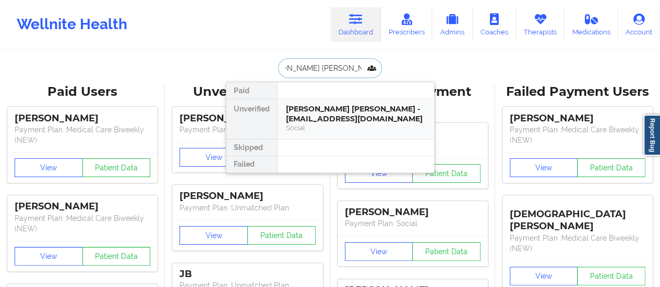
click at [325, 128] on div "Social" at bounding box center [356, 128] width 140 height 9
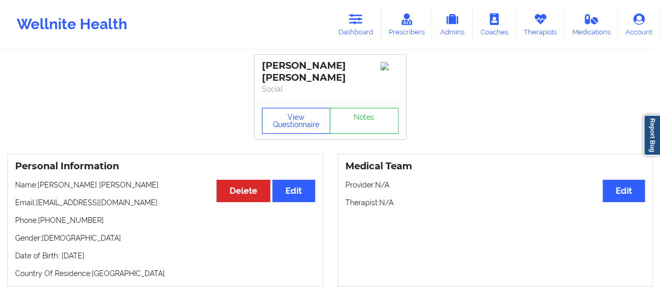
click at [298, 117] on button "View Questionnaire" at bounding box center [296, 121] width 69 height 26
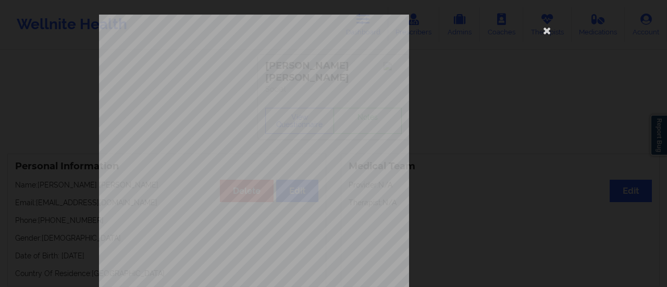
scroll to position [210, 0]
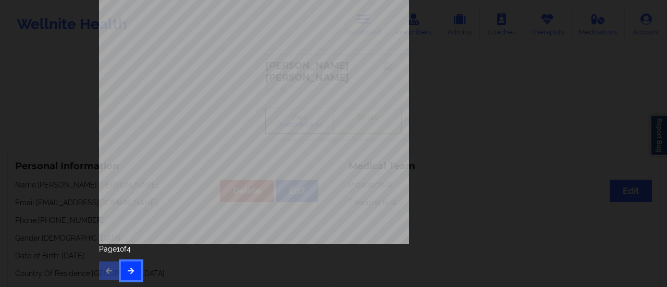
click at [131, 263] on button "button" at bounding box center [131, 271] width 20 height 19
click at [131, 271] on icon "button" at bounding box center [131, 271] width 9 height 6
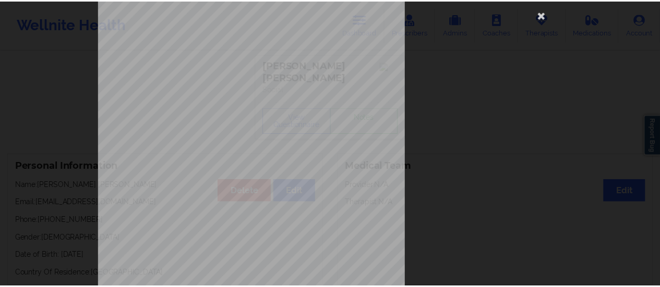
scroll to position [15, 0]
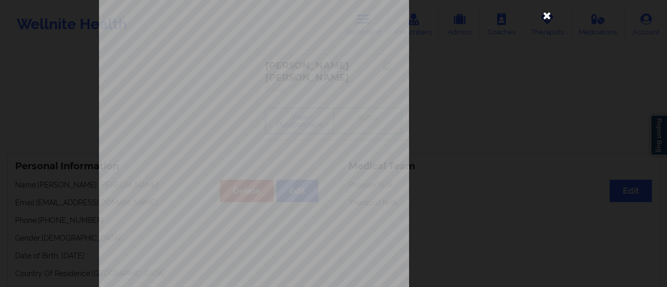
click at [549, 13] on icon at bounding box center [547, 15] width 17 height 17
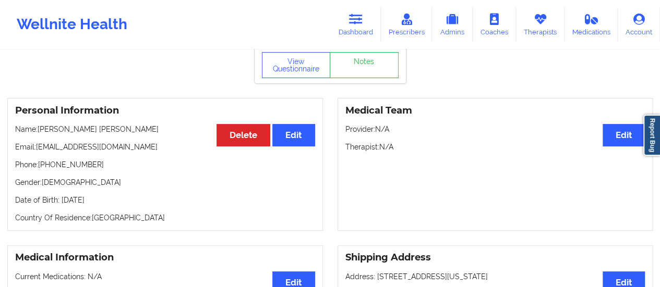
scroll to position [52, 0]
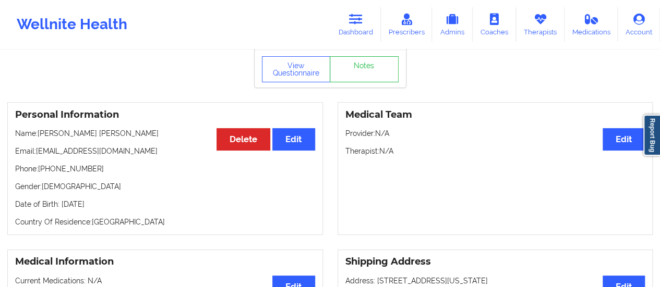
drag, startPoint x: 65, startPoint y: 136, endPoint x: 187, endPoint y: 124, distance: 122.6
click at [187, 124] on div "Personal Information Edit Delete Name: Shelby Shelby Hernandez-Rivera Email: sh…" at bounding box center [164, 168] width 315 height 133
copy p "Shelby Hernandez-Rivera"
click at [287, 57] on button "View Questionnaire" at bounding box center [296, 69] width 69 height 26
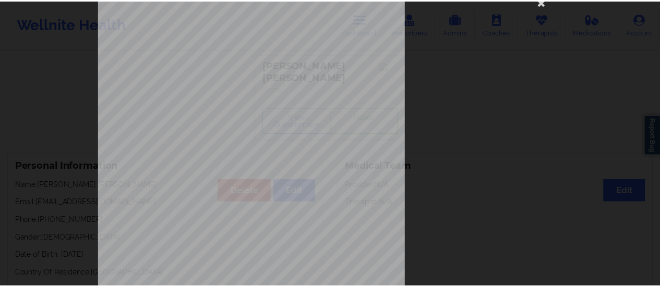
scroll to position [0, 0]
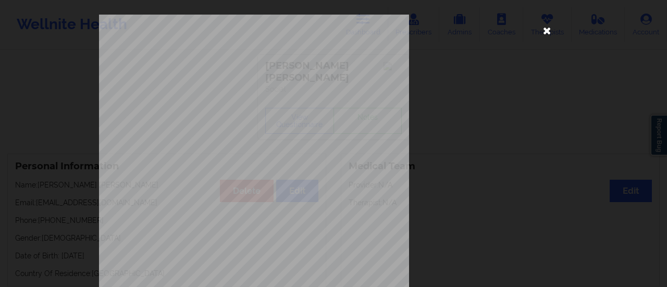
click at [548, 28] on icon at bounding box center [547, 30] width 17 height 17
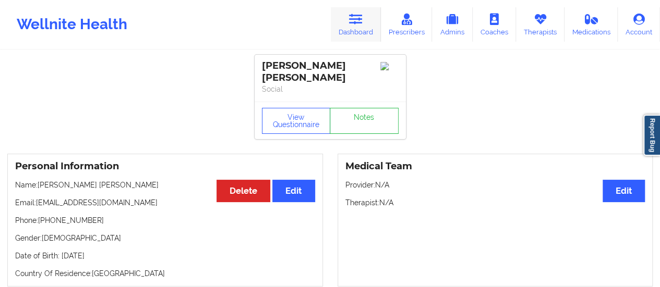
click at [339, 30] on link "Dashboard" at bounding box center [356, 24] width 50 height 34
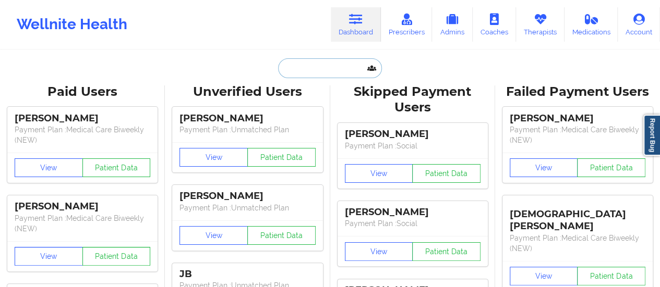
click at [323, 62] on input "text" at bounding box center [329, 68] width 103 height 20
paste input "[PERSON_NAME]"
type input "[PERSON_NAME]"
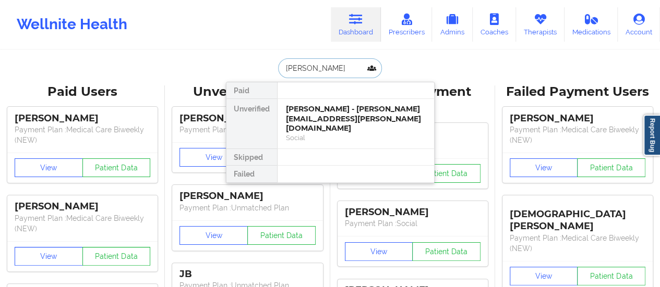
click at [319, 107] on div "[PERSON_NAME] - [PERSON_NAME][EMAIL_ADDRESS][PERSON_NAME][DOMAIN_NAME]" at bounding box center [356, 118] width 140 height 29
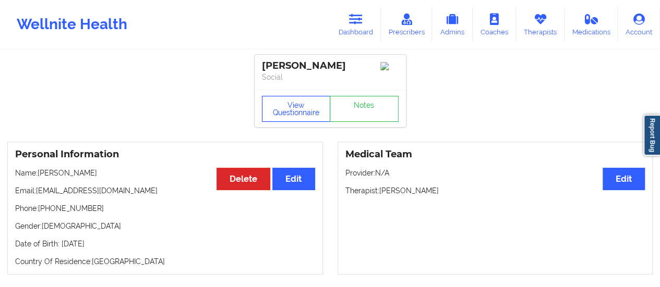
click at [290, 111] on button "View Questionnaire" at bounding box center [296, 109] width 69 height 26
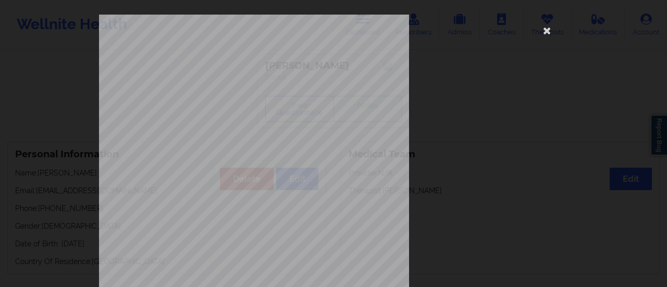
scroll to position [210, 0]
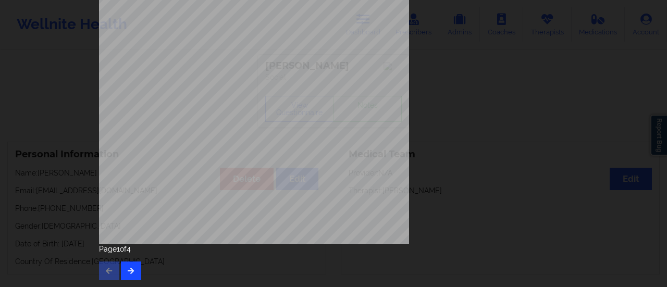
click at [135, 267] on div "Page 1 of 4" at bounding box center [333, 262] width 469 height 37
click at [135, 267] on button "button" at bounding box center [131, 271] width 20 height 19
click at [130, 270] on icon "button" at bounding box center [131, 271] width 9 height 6
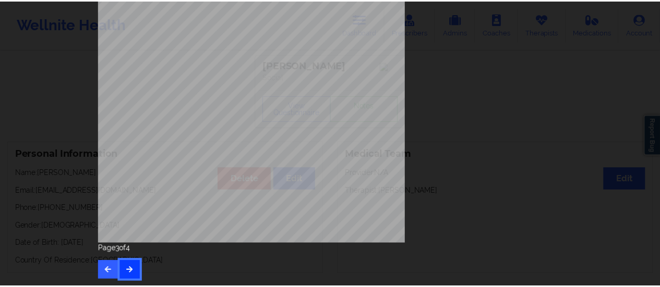
scroll to position [0, 0]
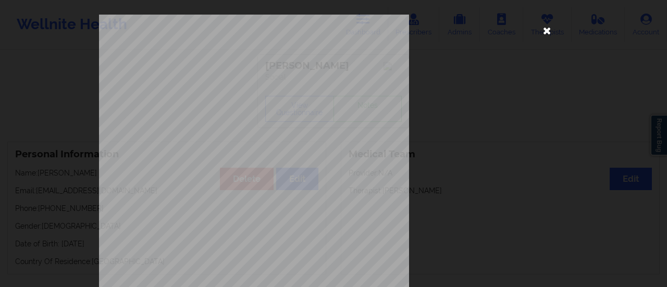
click at [549, 34] on icon at bounding box center [547, 30] width 17 height 17
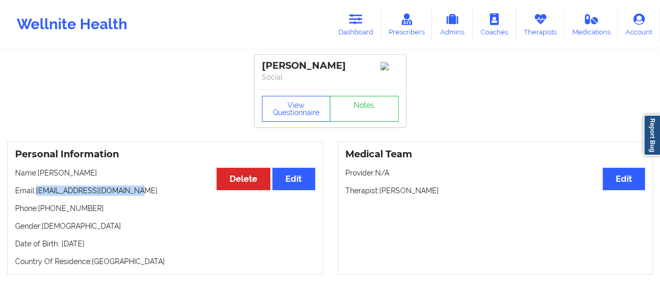
drag, startPoint x: 37, startPoint y: 193, endPoint x: 137, endPoint y: 193, distance: 100.1
click at [137, 193] on p "Email: klenton.perry@outlook.com" at bounding box center [165, 191] width 300 height 10
copy p "[EMAIL_ADDRESS][DOMAIN_NAME]"
click at [345, 17] on link "Dashboard" at bounding box center [356, 24] width 50 height 34
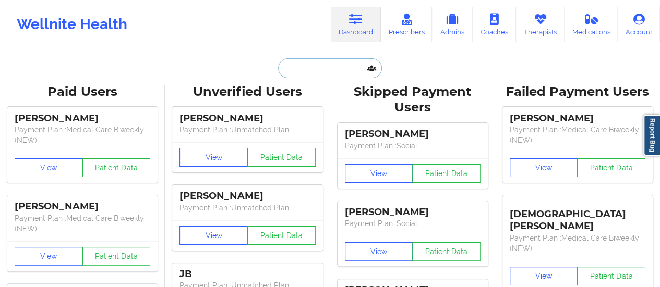
click at [321, 69] on input "text" at bounding box center [329, 68] width 103 height 20
paste input "Laura Jenkins"
type input "Laura Jenkins"
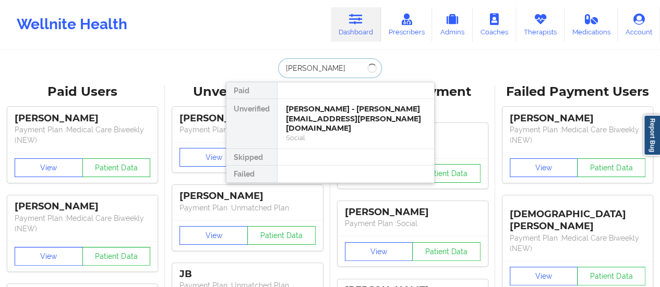
click at [321, 69] on input "Laura Jenkins" at bounding box center [329, 68] width 103 height 20
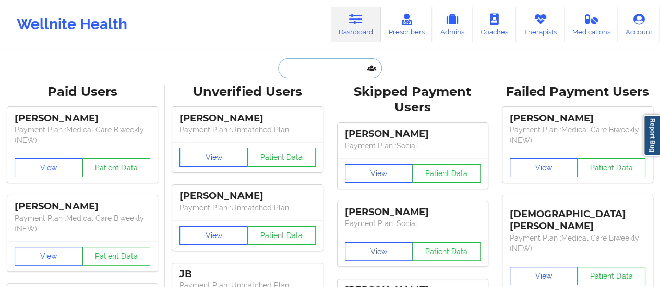
paste input "Deitrich p williams"
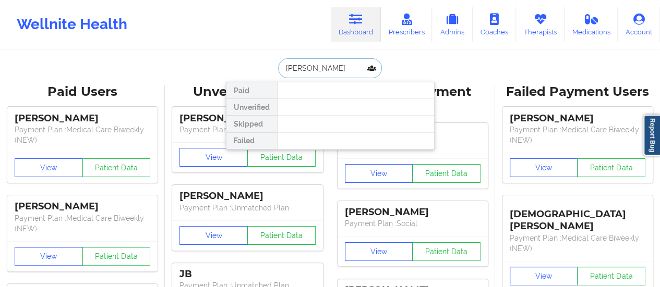
click at [315, 69] on input "Deitrich p williams" at bounding box center [329, 68] width 103 height 20
drag, startPoint x: 315, startPoint y: 69, endPoint x: 339, endPoint y: 69, distance: 24.0
click at [339, 69] on input "Deitrich williams" at bounding box center [329, 68] width 103 height 20
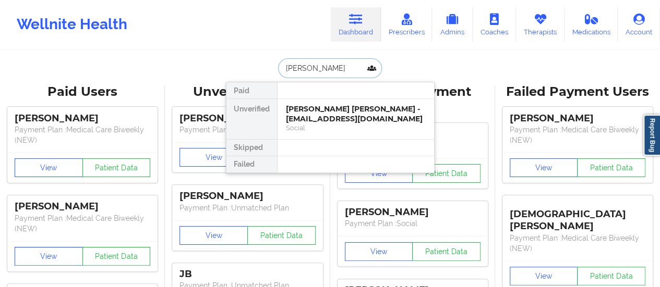
click at [338, 60] on input "Deitrich" at bounding box center [329, 68] width 103 height 20
paste input "deitrichs4@gmail.com"
type input "deitrichs4@gmail.com"
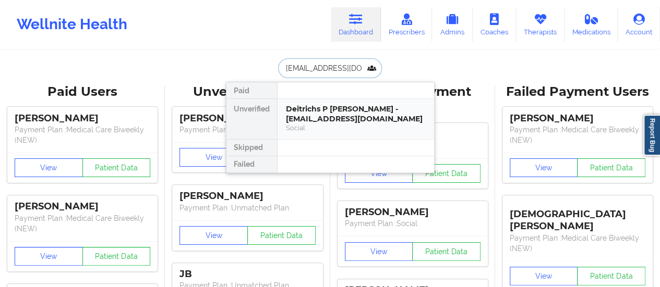
click at [322, 110] on div "Deitrichs P Williams - deitrichs4@gmail.com" at bounding box center [356, 113] width 140 height 19
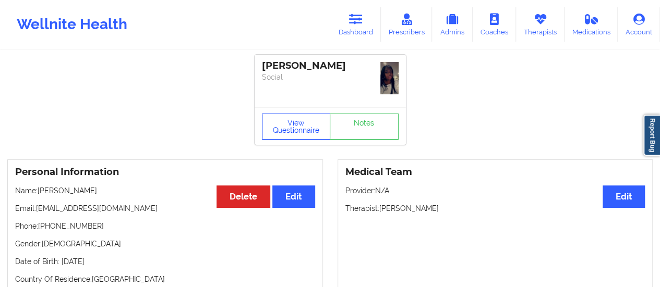
click at [296, 129] on button "View Questionnaire" at bounding box center [296, 127] width 69 height 26
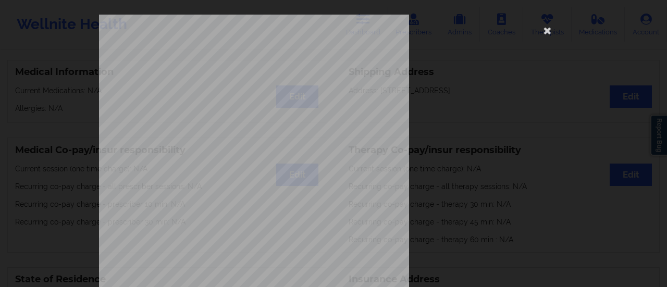
scroll to position [210, 0]
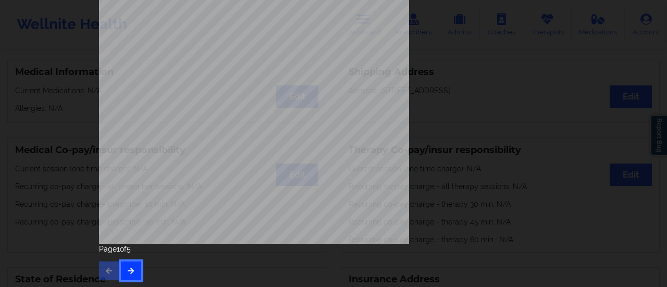
click at [122, 264] on button "button" at bounding box center [131, 271] width 20 height 19
click at [129, 266] on button "button" at bounding box center [131, 271] width 20 height 19
click at [124, 269] on button "button" at bounding box center [131, 271] width 20 height 19
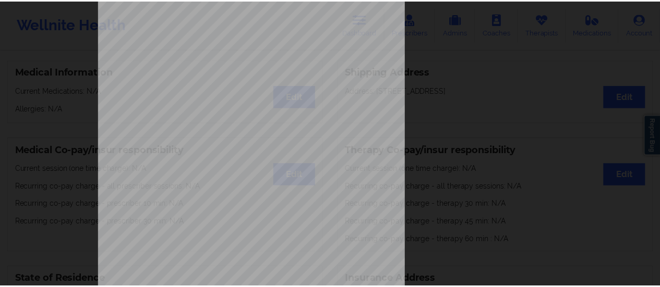
scroll to position [0, 0]
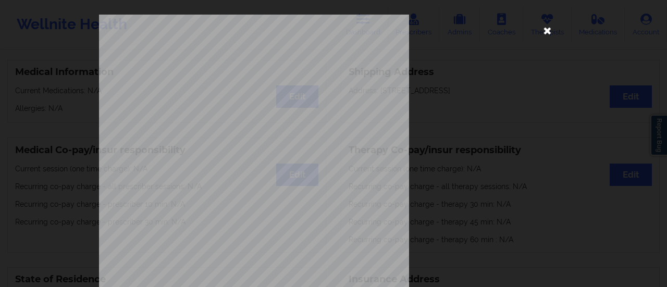
click at [544, 33] on icon at bounding box center [547, 30] width 17 height 17
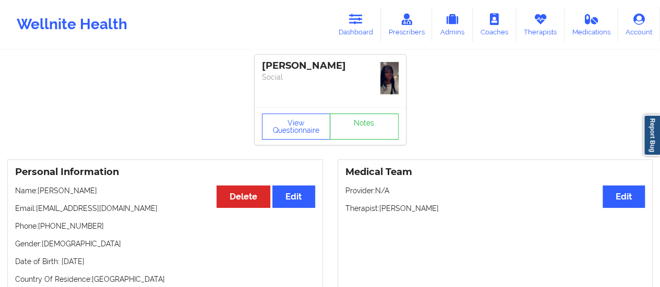
scroll to position [38, 0]
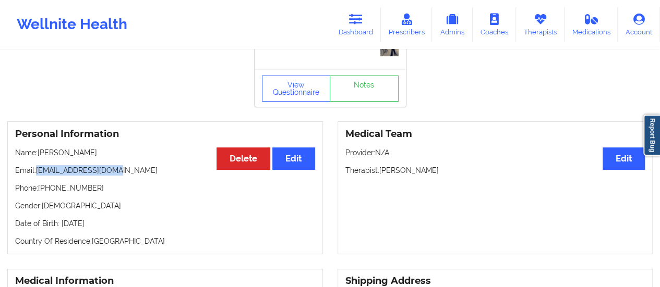
drag, startPoint x: 37, startPoint y: 172, endPoint x: 138, endPoint y: 167, distance: 101.3
click at [138, 167] on p "Email: deitrichs4@gmail.com" at bounding box center [165, 170] width 300 height 10
copy p "deitrichs4@gmail.com"
click at [345, 31] on link "Dashboard" at bounding box center [356, 24] width 50 height 34
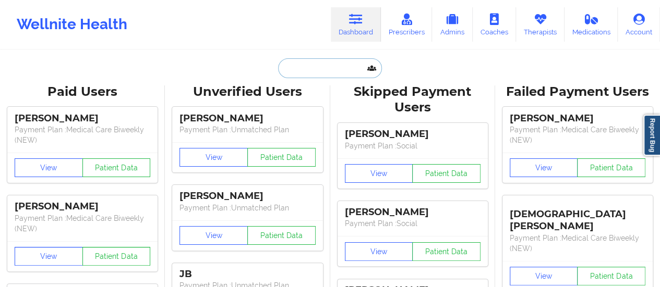
click at [330, 63] on input "text" at bounding box center [329, 68] width 103 height 20
paste input "Tina Bowman"
type input "Tina Bowman"
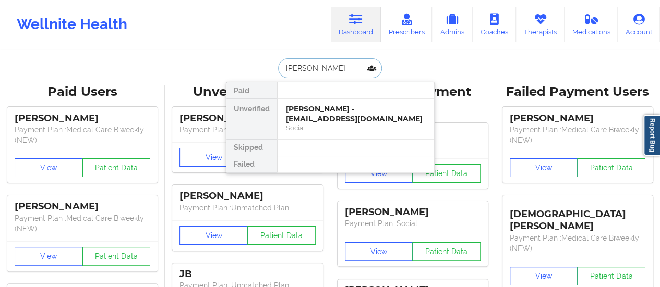
click at [335, 108] on div "tina bowman - tinabowman58@yahoo.com" at bounding box center [356, 113] width 140 height 19
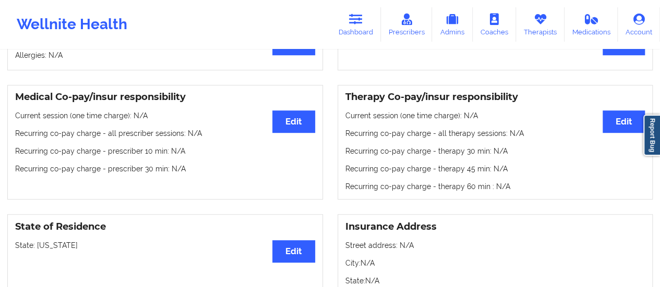
scroll to position [291, 0]
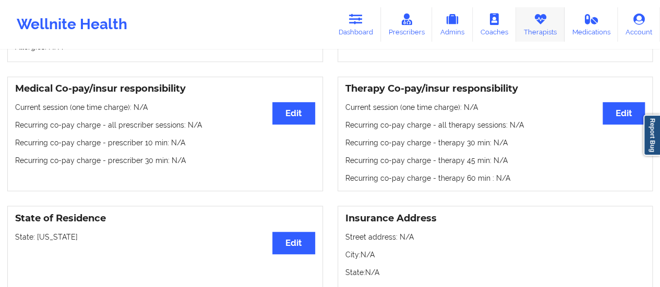
click at [539, 27] on link "Therapists" at bounding box center [540, 24] width 48 height 34
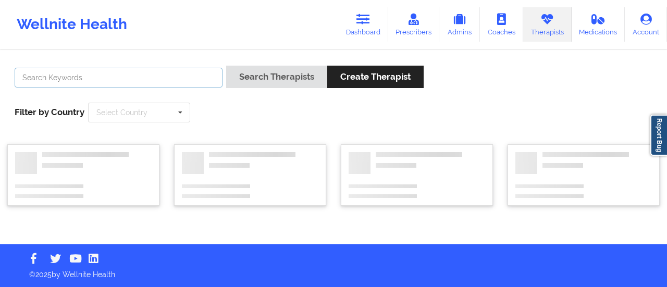
click at [181, 83] on input "text" at bounding box center [119, 78] width 208 height 20
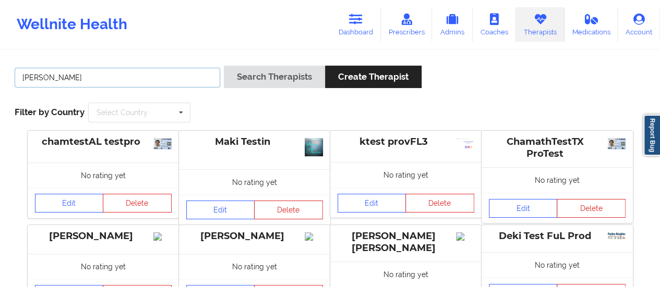
click at [224, 66] on button "Search Therapists" at bounding box center [274, 77] width 101 height 22
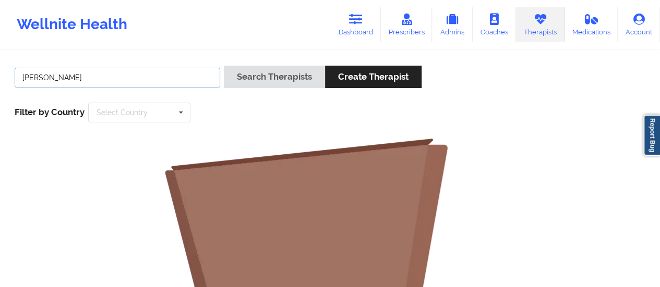
click at [224, 66] on button "Search Therapists" at bounding box center [274, 77] width 101 height 22
drag, startPoint x: 54, startPoint y: 78, endPoint x: 179, endPoint y: 82, distance: 124.7
click at [179, 82] on input "Chermora Johnson" at bounding box center [117, 78] width 205 height 20
type input "Chermora"
click at [224, 66] on button "Search Therapists" at bounding box center [274, 77] width 101 height 22
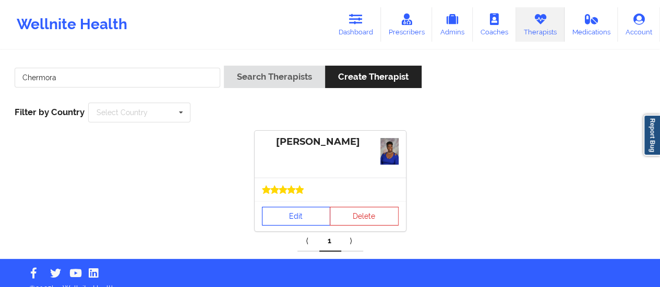
click at [292, 216] on link "Edit" at bounding box center [296, 216] width 69 height 19
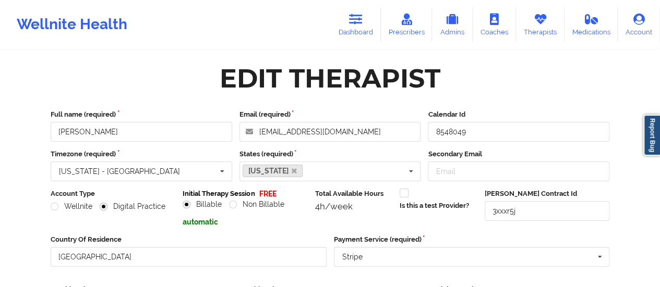
scroll to position [188, 0]
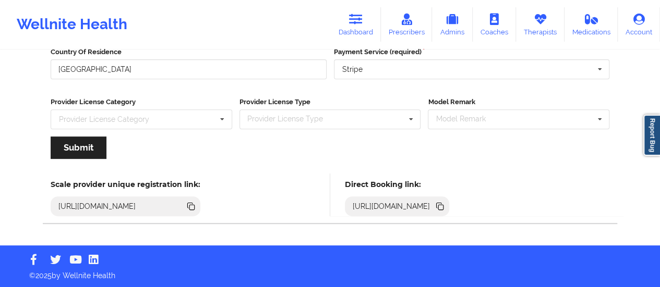
click at [442, 204] on icon at bounding box center [438, 205] width 5 height 5
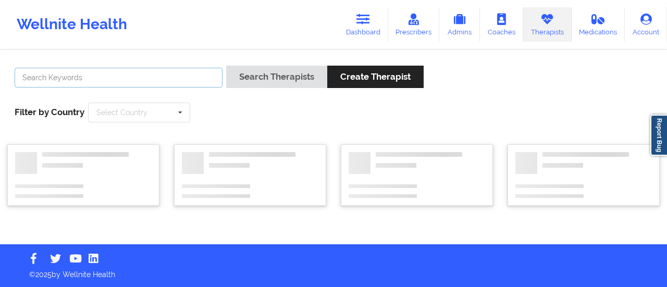
click at [149, 77] on input "text" at bounding box center [119, 78] width 208 height 20
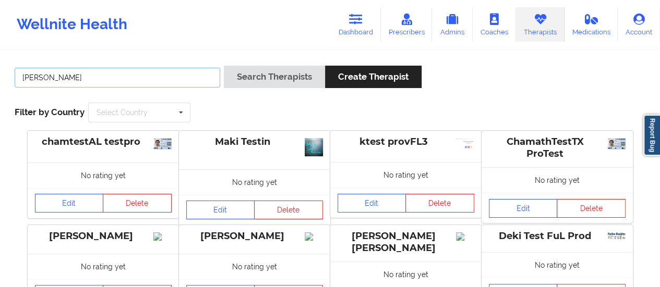
type input "Tamarie stee"
click at [224, 66] on button "Search Therapists" at bounding box center [274, 77] width 101 height 22
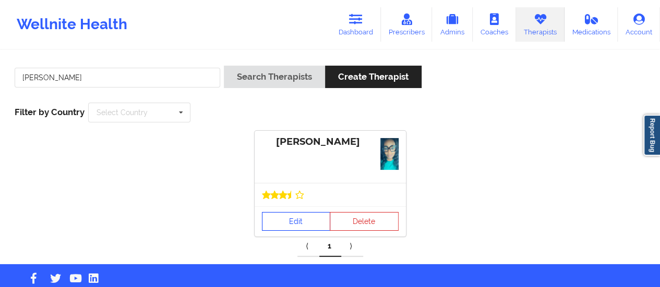
click at [286, 213] on link "Edit" at bounding box center [296, 221] width 69 height 19
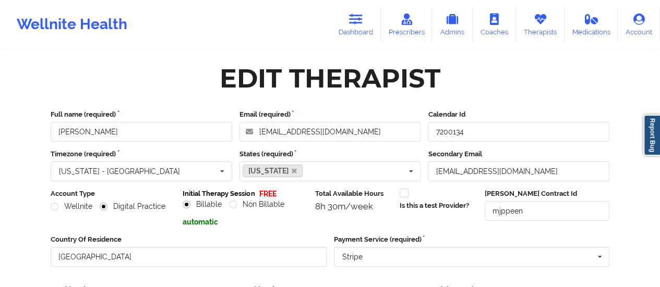
scroll to position [188, 0]
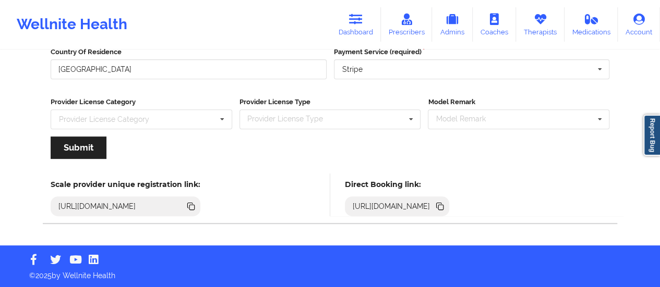
click at [442, 206] on icon at bounding box center [438, 205] width 5 height 5
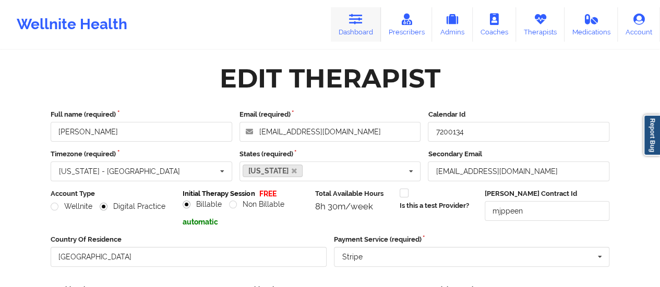
click at [357, 28] on link "Dashboard" at bounding box center [356, 24] width 50 height 34
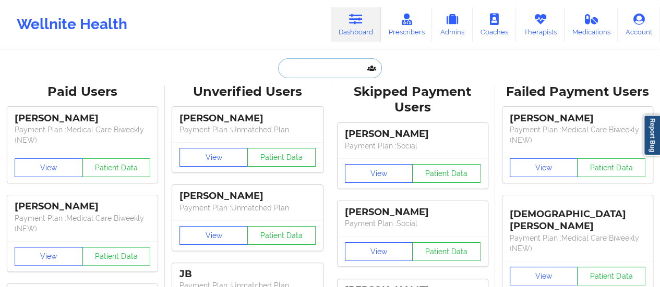
click at [318, 66] on input "text" at bounding box center [329, 68] width 103 height 20
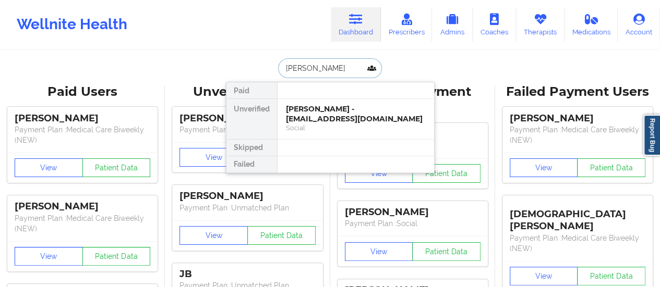
type input "Tina Bow"
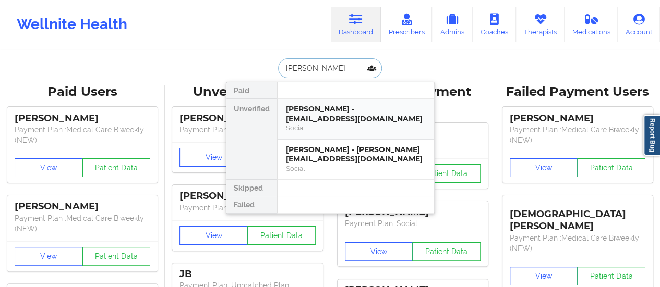
click at [311, 105] on div "tina bowman - tinabowman58@yahoo.com" at bounding box center [356, 113] width 140 height 19
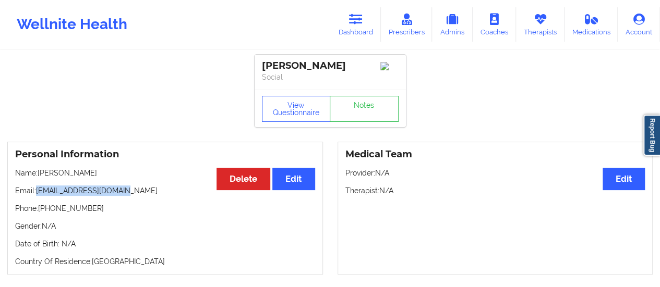
drag, startPoint x: 37, startPoint y: 196, endPoint x: 145, endPoint y: 193, distance: 108.0
click at [145, 193] on p "Email: tinabowman58@yahoo.com" at bounding box center [165, 191] width 300 height 10
copy p "tinabowman58@yahoo.com"
click at [348, 20] on link "Dashboard" at bounding box center [356, 24] width 50 height 34
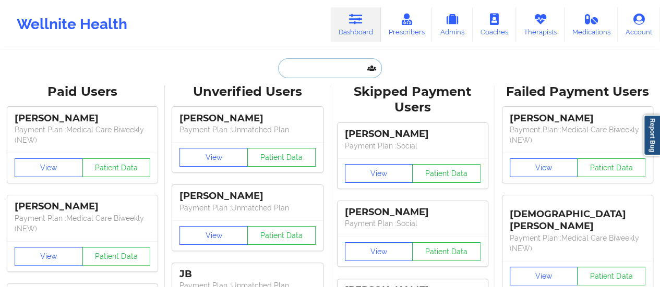
click at [322, 72] on input "text" at bounding box center [329, 68] width 103 height 20
paste input "Raul Rodriguez"
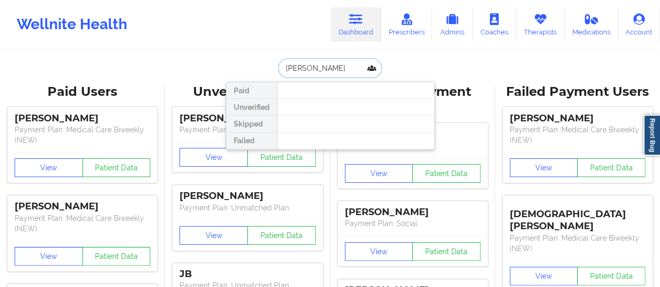
click at [362, 68] on input "Raul Rodriguez" at bounding box center [329, 68] width 103 height 20
paste input "davidd0716@gmail.com"
type input "davidd0716@gmail.com"
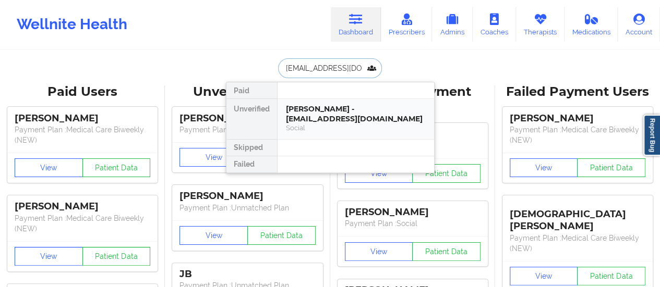
click at [313, 124] on div "Social" at bounding box center [356, 128] width 140 height 9
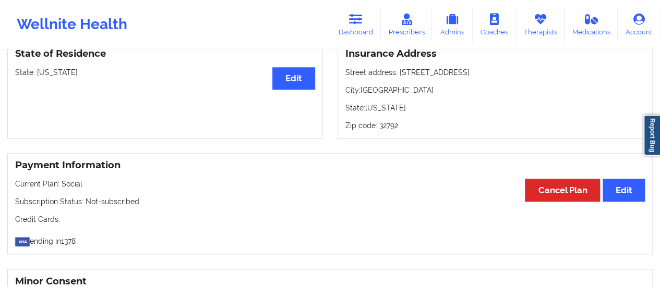
scroll to position [389, 0]
